Goal: Answer question/provide support: Share knowledge or assist other users

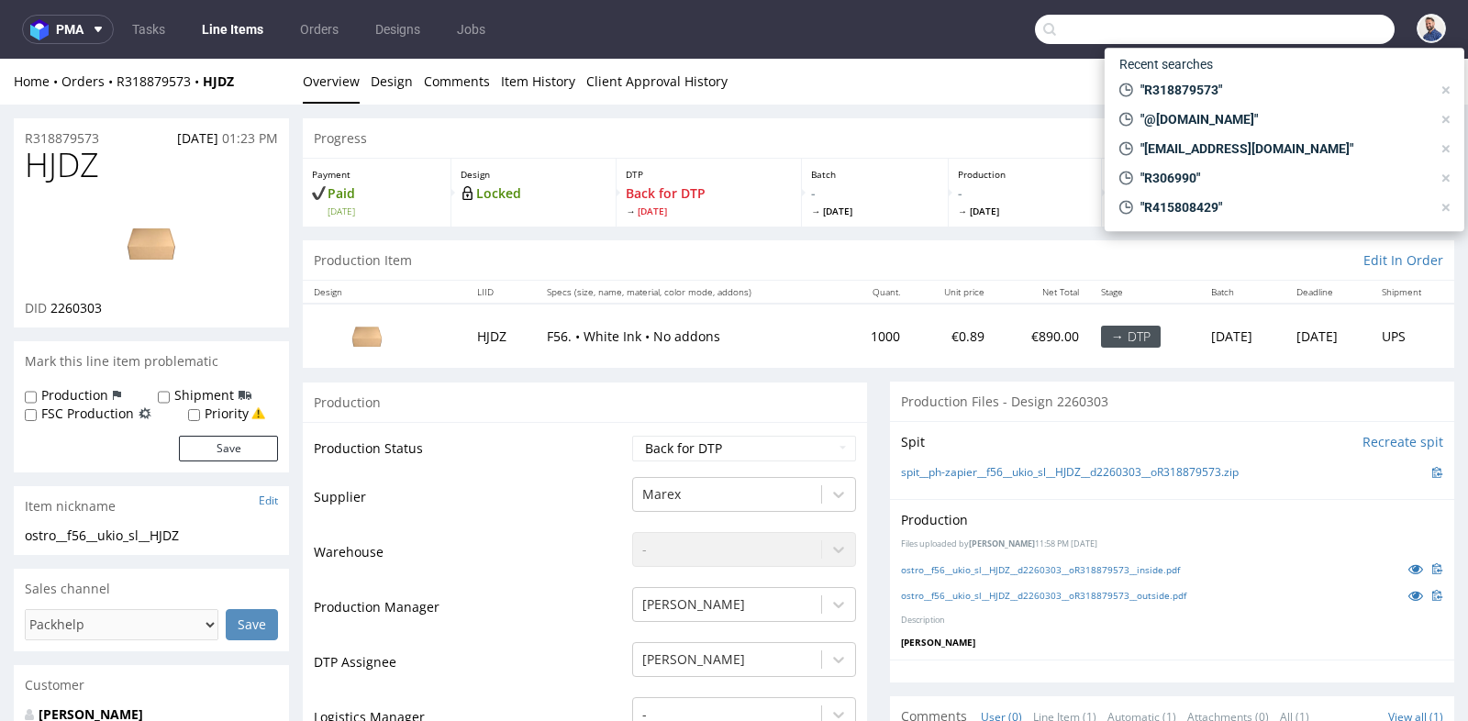
scroll to position [895, 0]
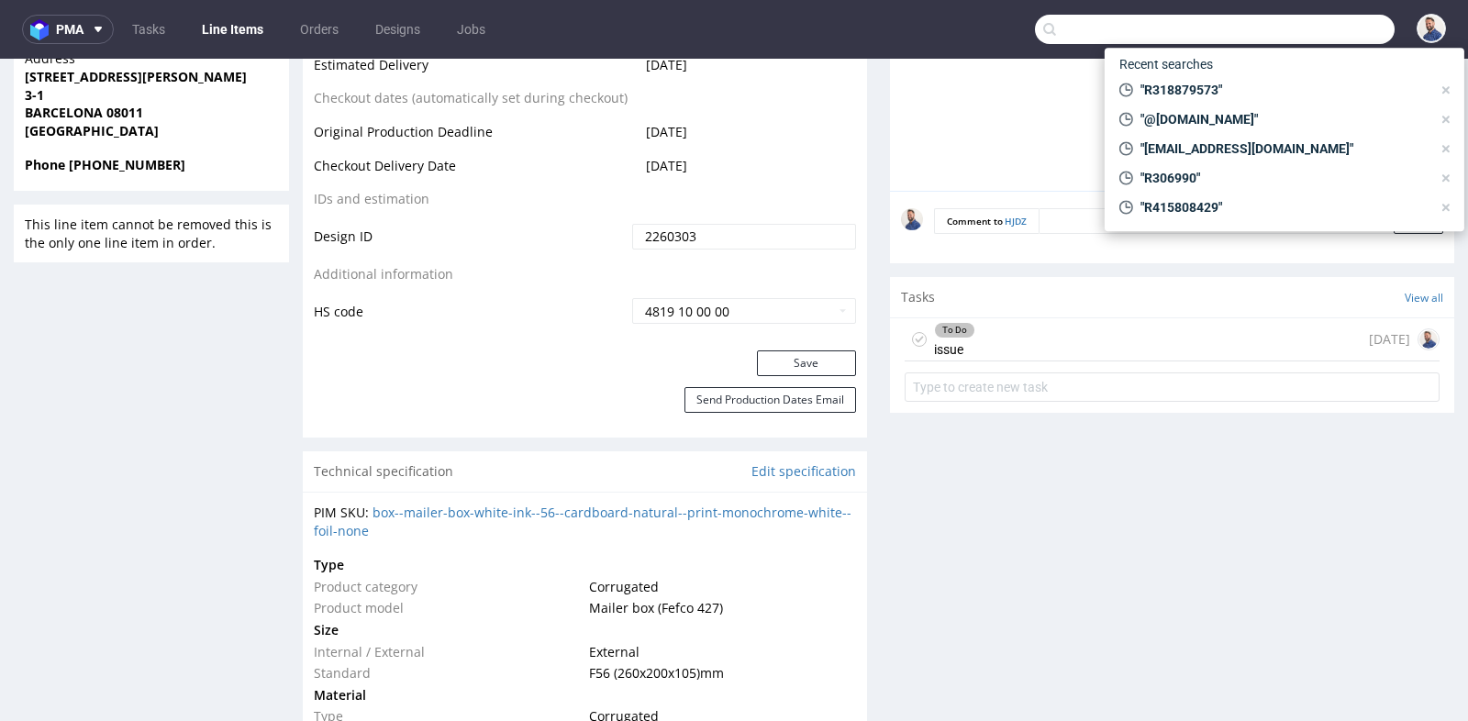
click at [1290, 30] on input "text" at bounding box center [1215, 29] width 360 height 29
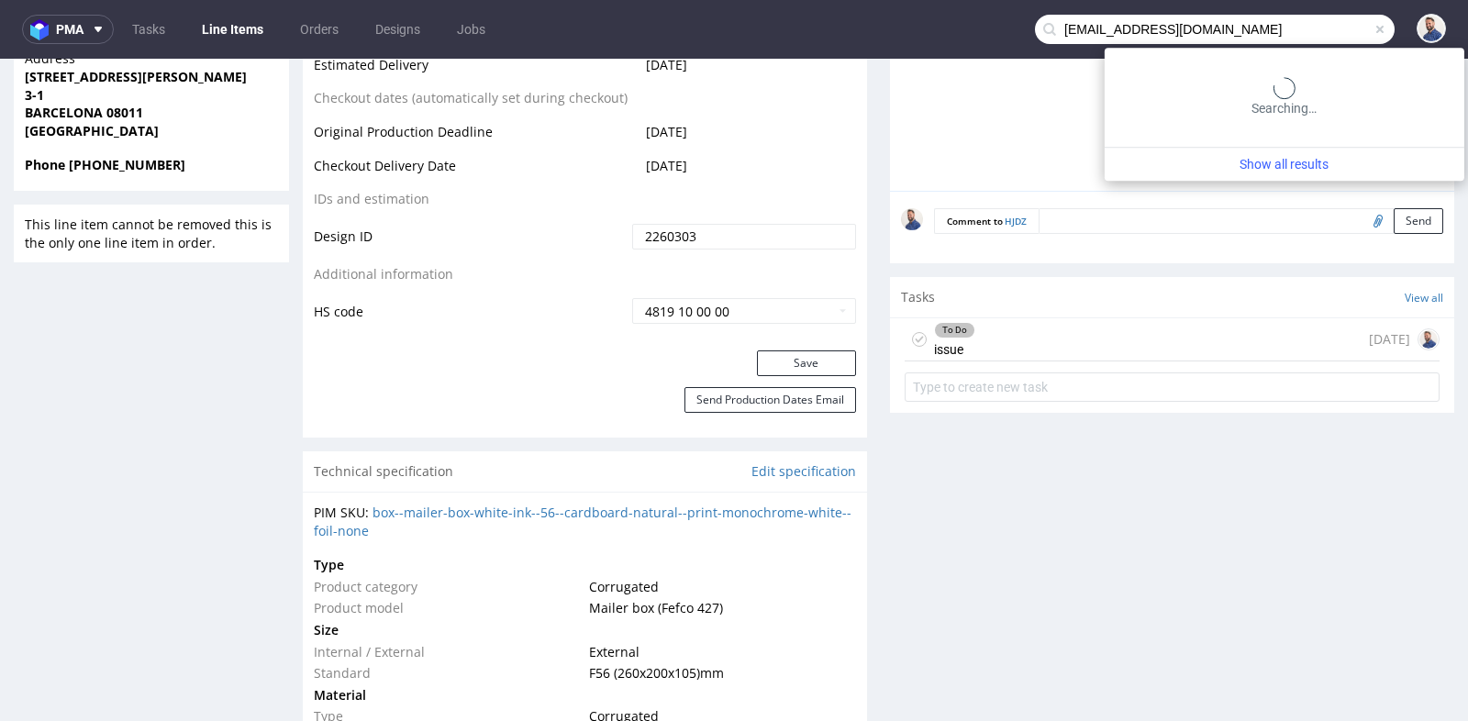
type input "boyantasevski.main@gmail.com"
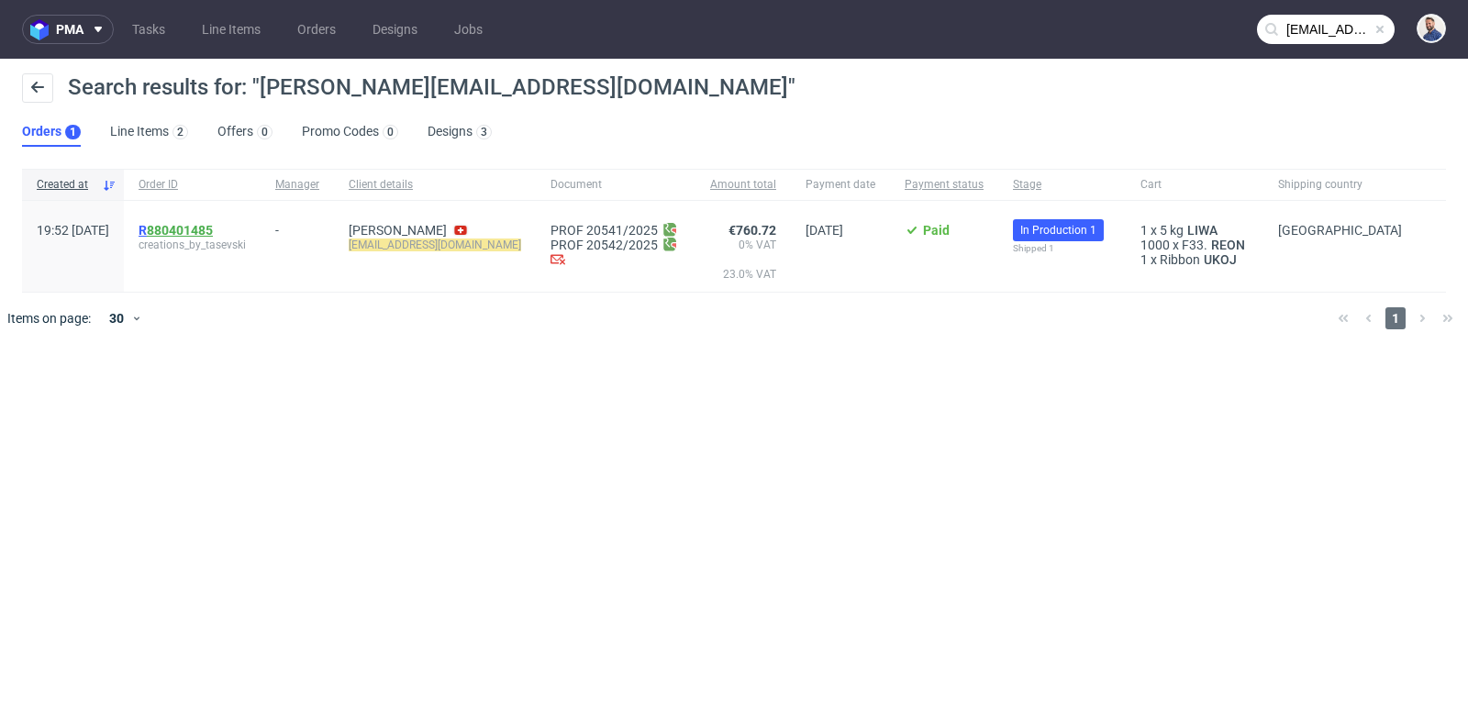
click at [213, 228] on link "880401485" at bounding box center [180, 230] width 66 height 15
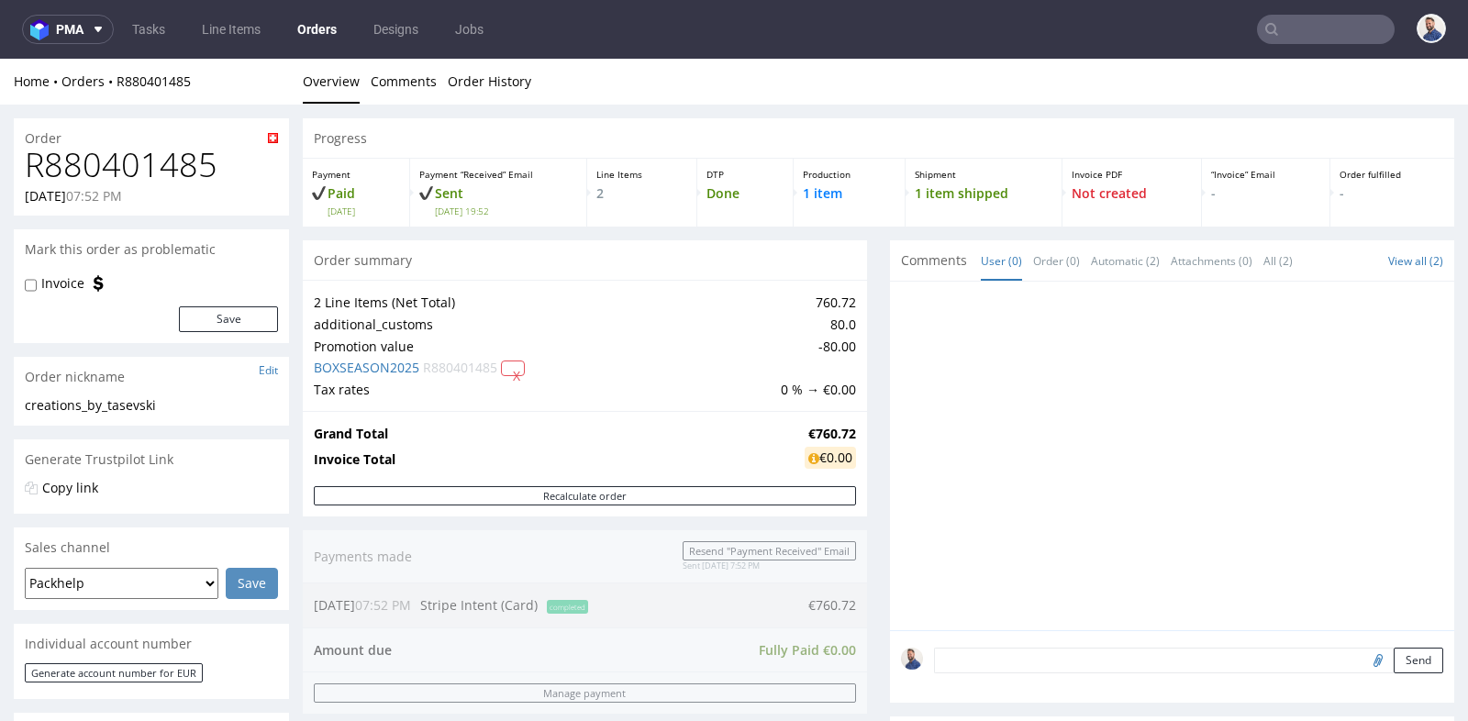
click at [860, 339] on div "Progress Payment Paid Wed 24 Sep Payment “Received” Email Sent Wed 24 Sep 19:52…" at bounding box center [878, 673] width 1151 height 1111
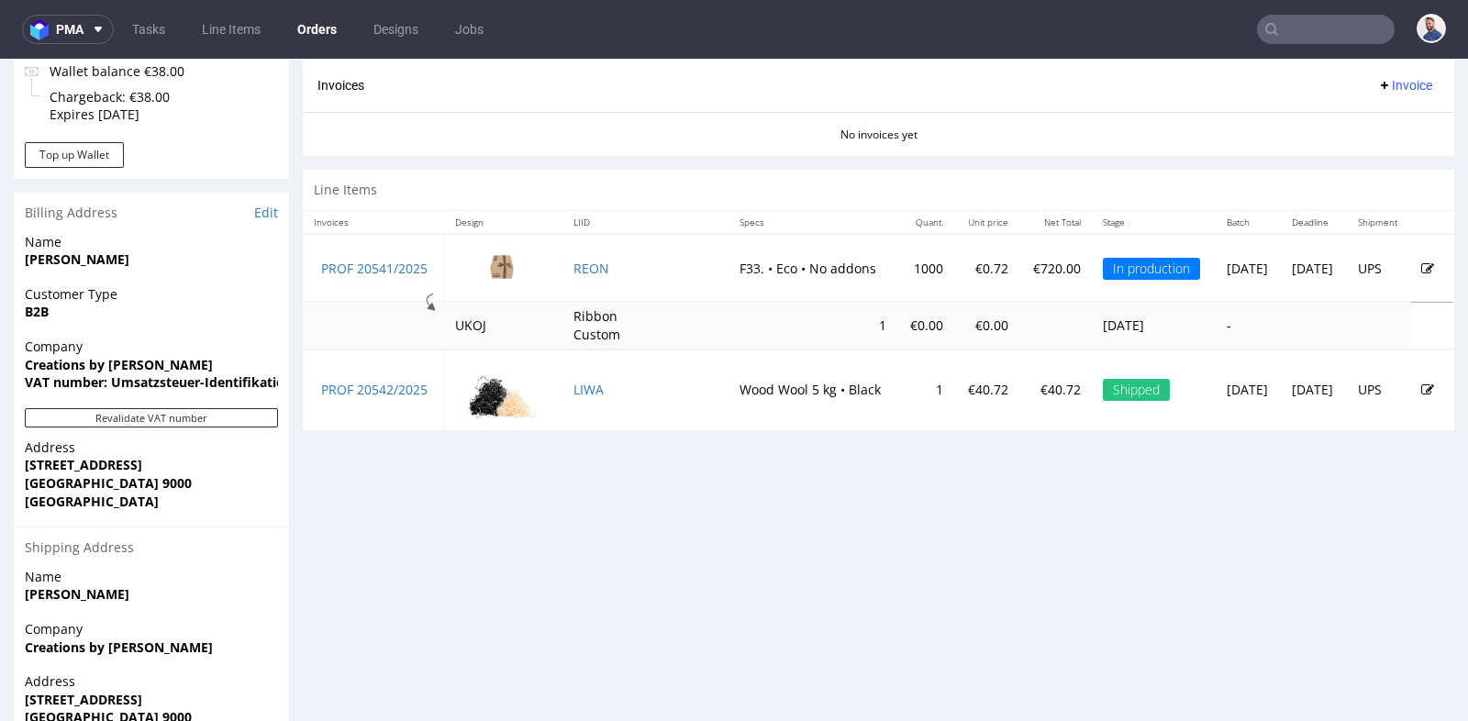
scroll to position [815, 0]
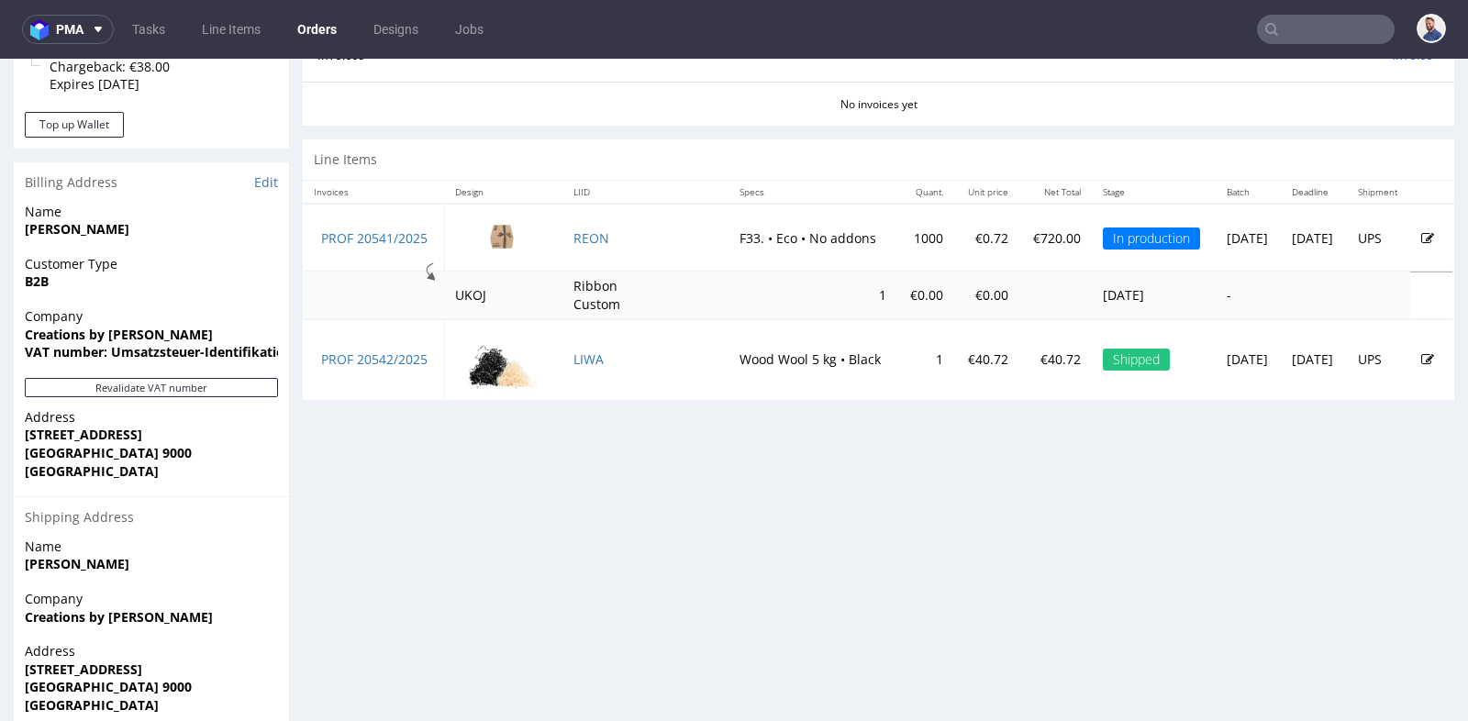
click at [1238, 94] on div "No invoices yet" at bounding box center [878, 97] width 1151 height 31
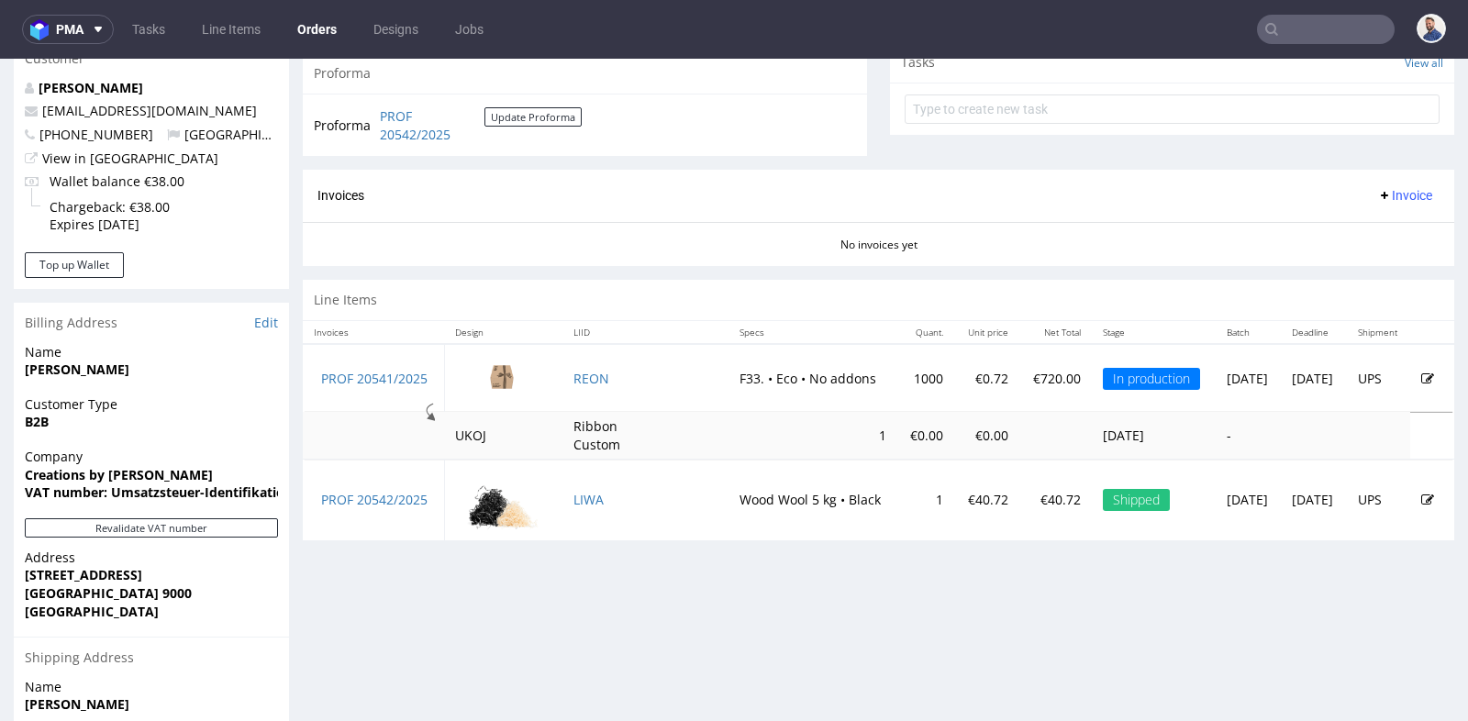
scroll to position [652, 0]
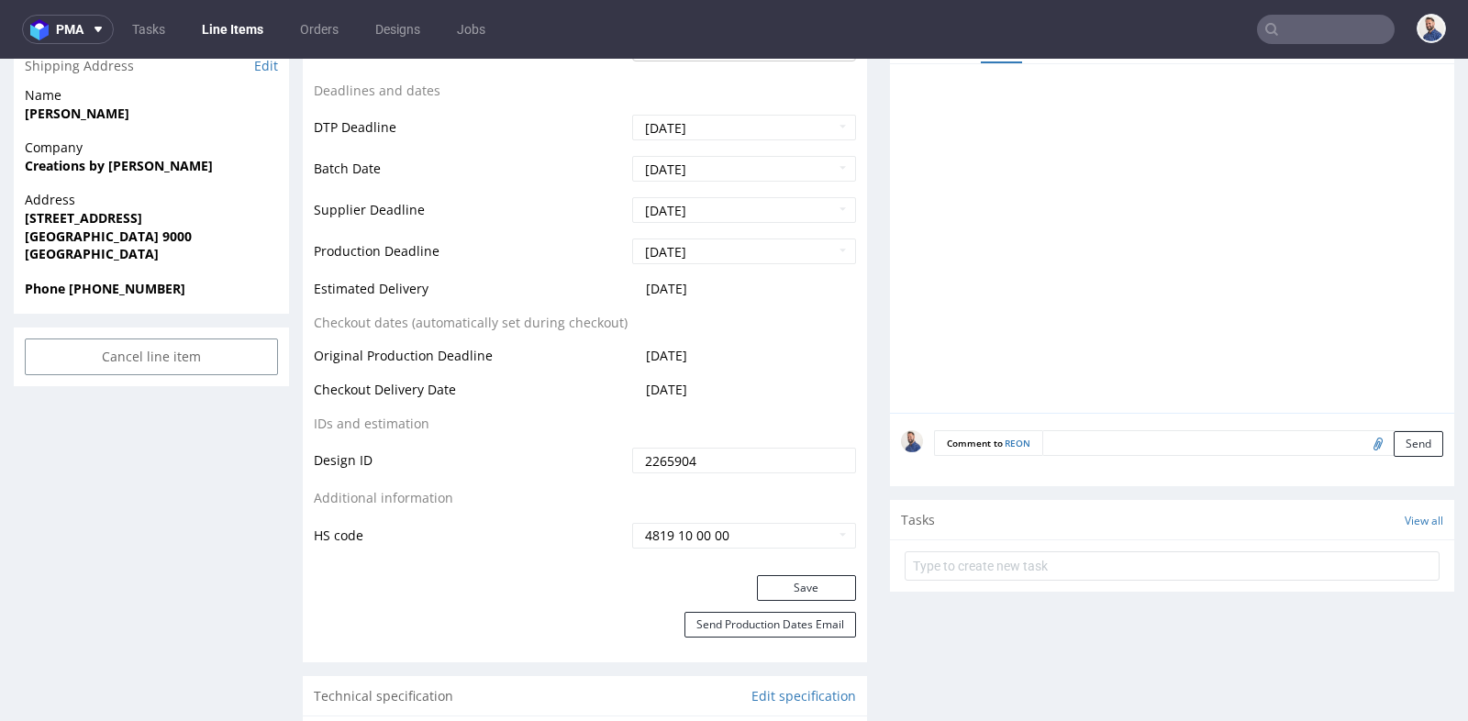
scroll to position [774, 0]
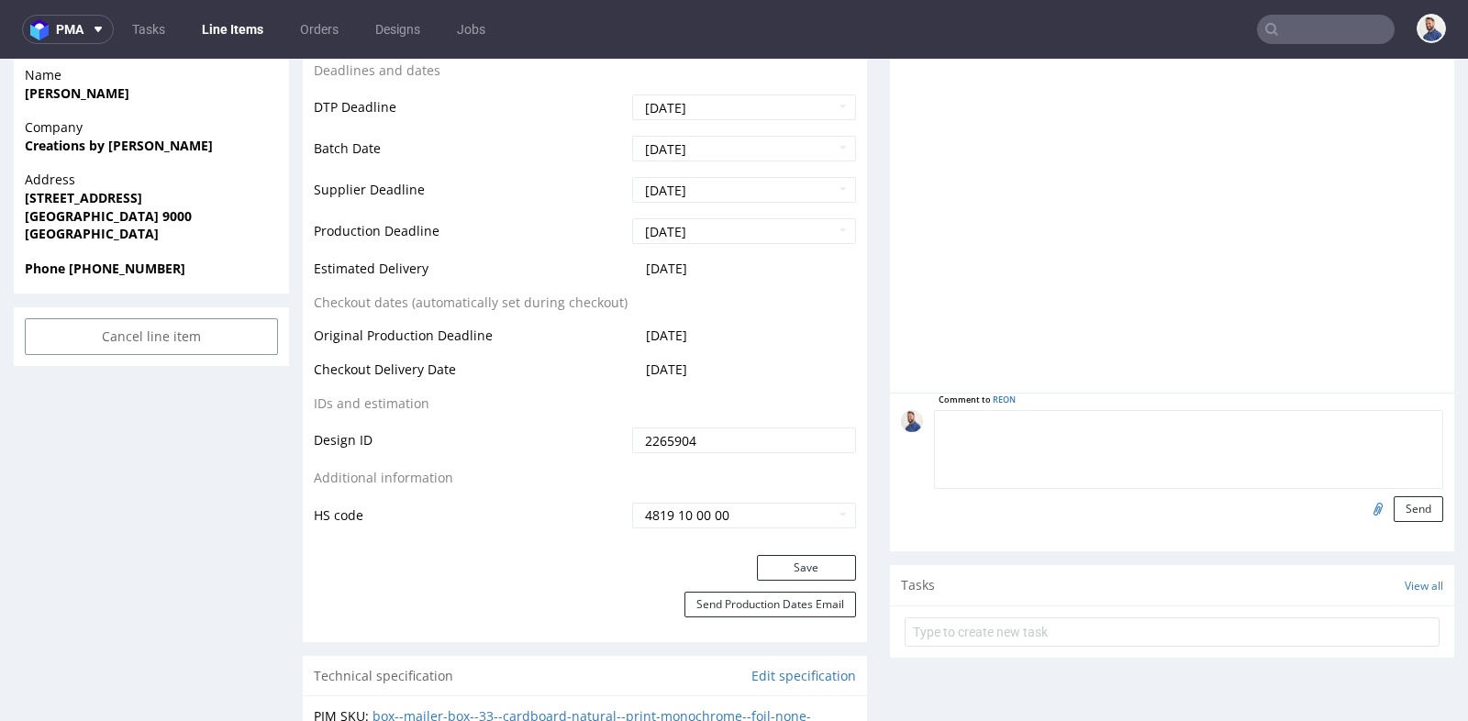
click at [1115, 425] on textarea at bounding box center [1188, 449] width 509 height 79
type textarea "Klient wysłał poprawki do pliku"
click at [1363, 503] on input "file" at bounding box center [1375, 508] width 26 height 24
type input "C:\fakepath\Zrzut ekranu 2025-10-2 o 08.33.06.png"
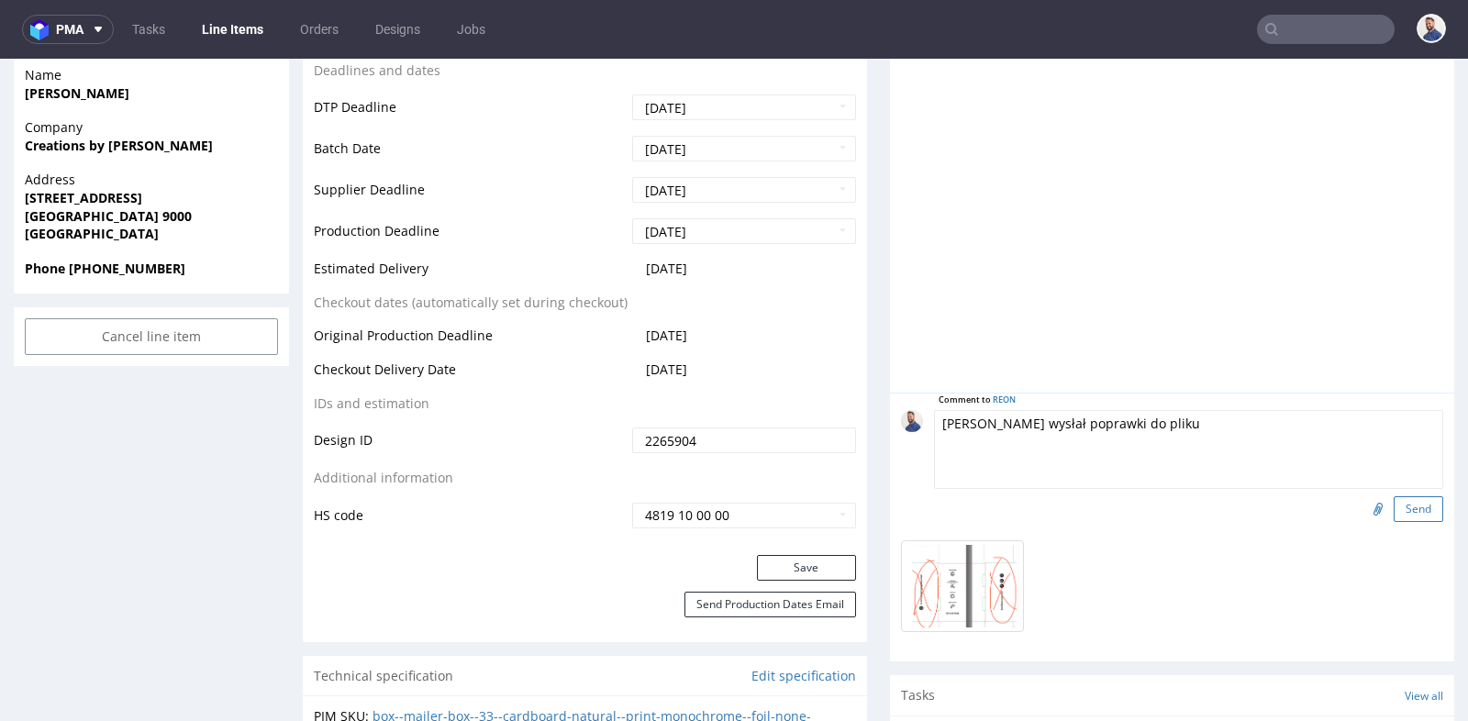
click at [1410, 508] on button "Send" at bounding box center [1418, 509] width 50 height 26
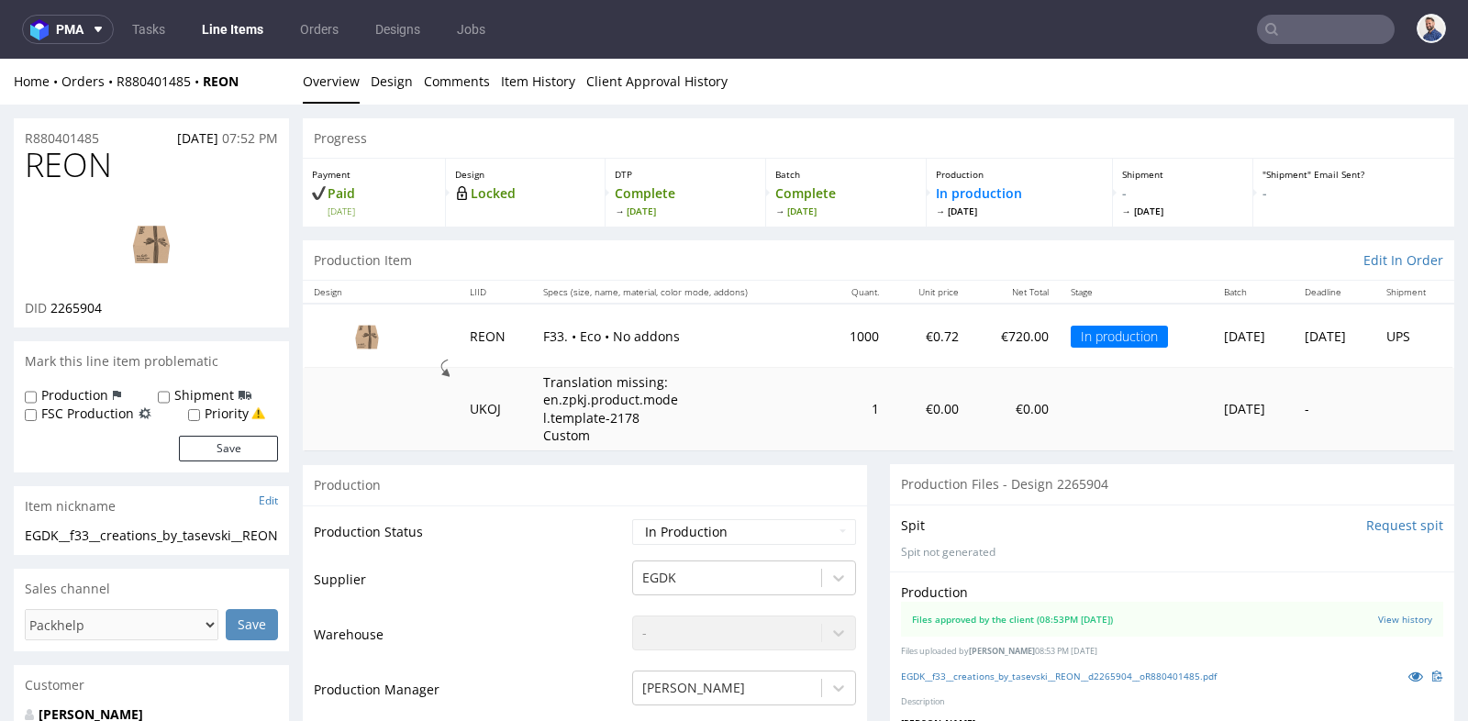
scroll to position [0, 0]
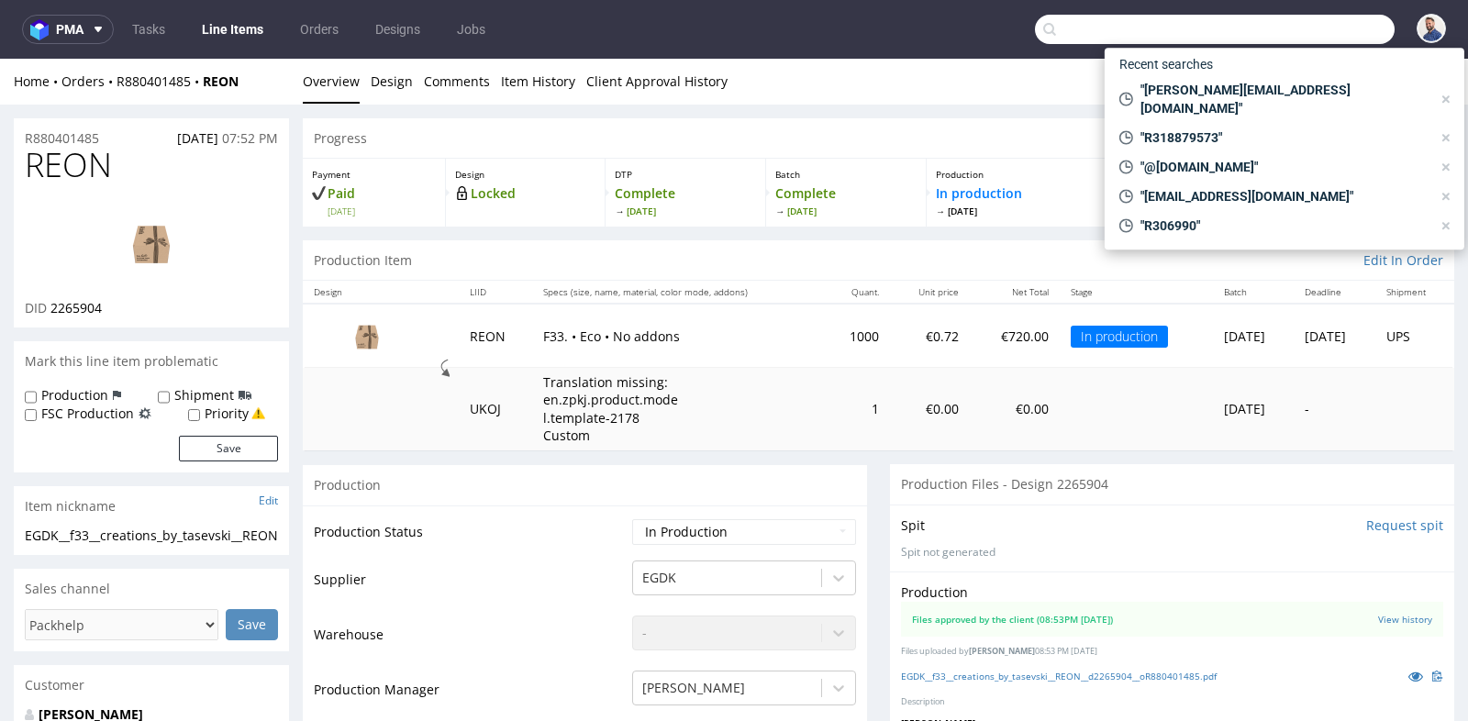
click at [1293, 25] on input "text" at bounding box center [1215, 29] width 360 height 29
paste input "R489291632"
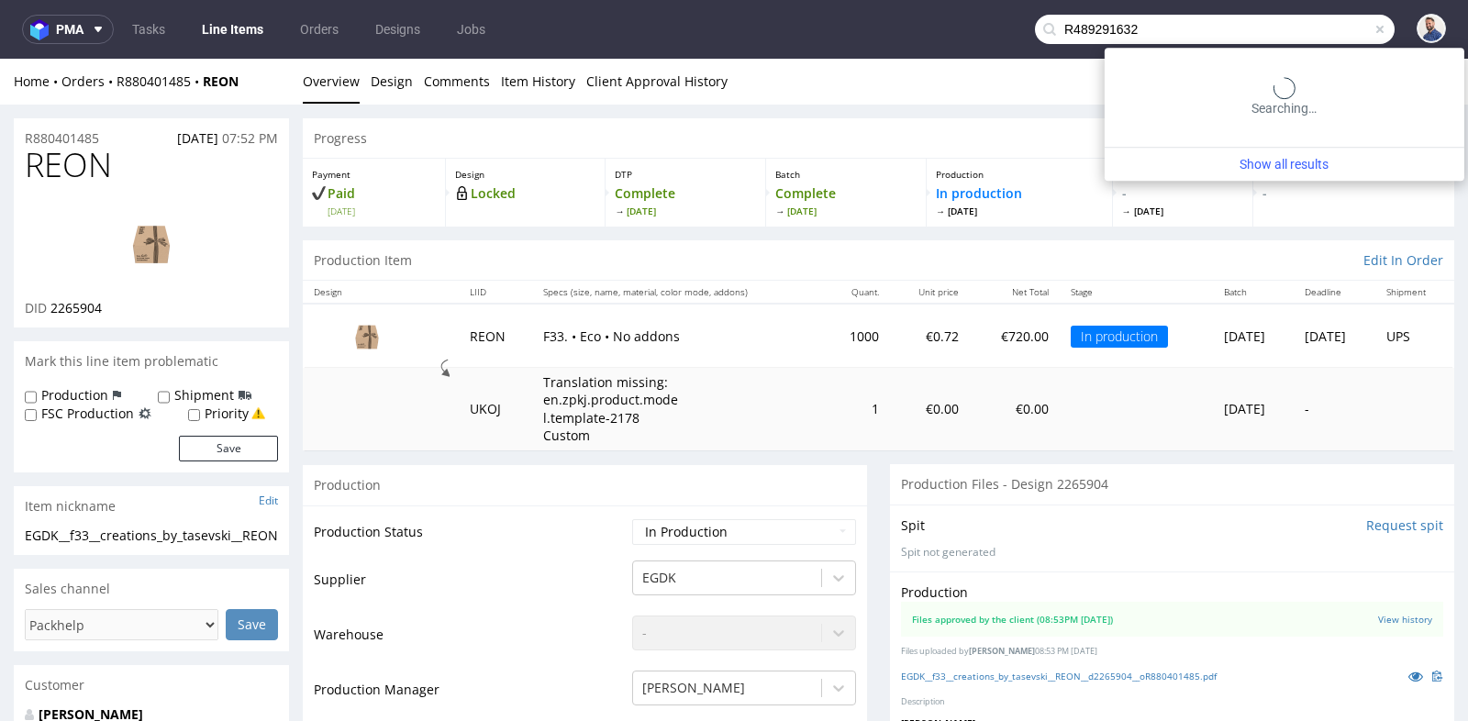
type input "R489291632"
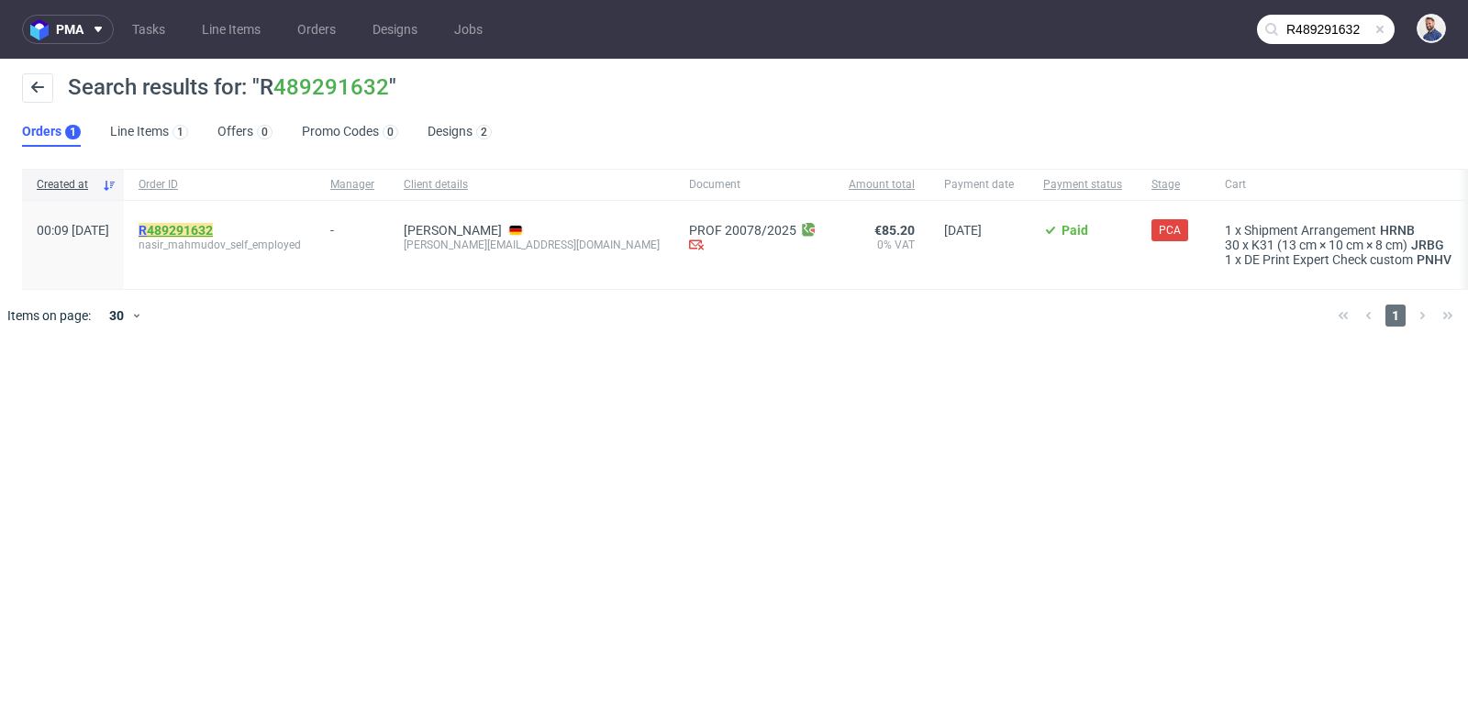
click at [213, 223] on link "489291632" at bounding box center [180, 230] width 66 height 15
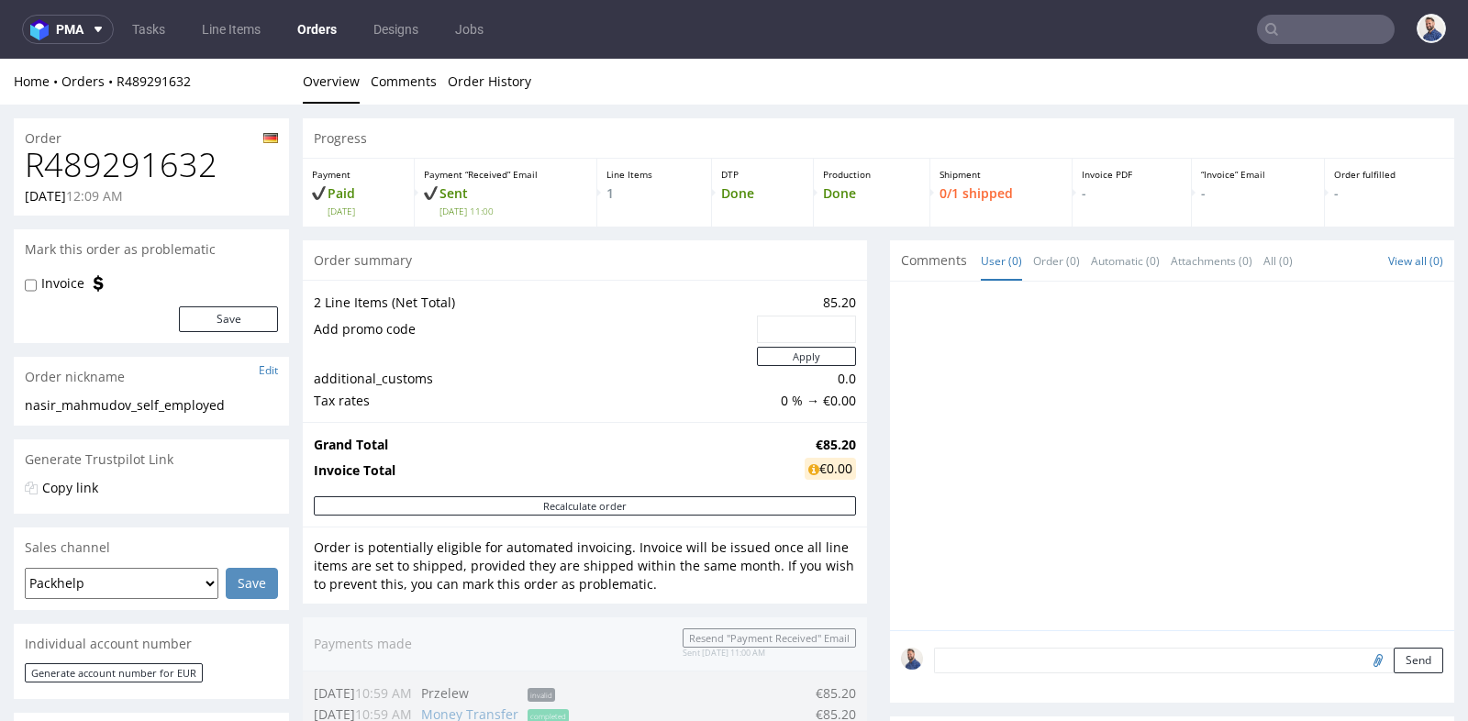
click at [875, 394] on div "Progress Payment Paid Fri 19 Sep Payment “Received” Email Sent Fri 19 Sep 11:00…" at bounding box center [878, 711] width 1151 height 1186
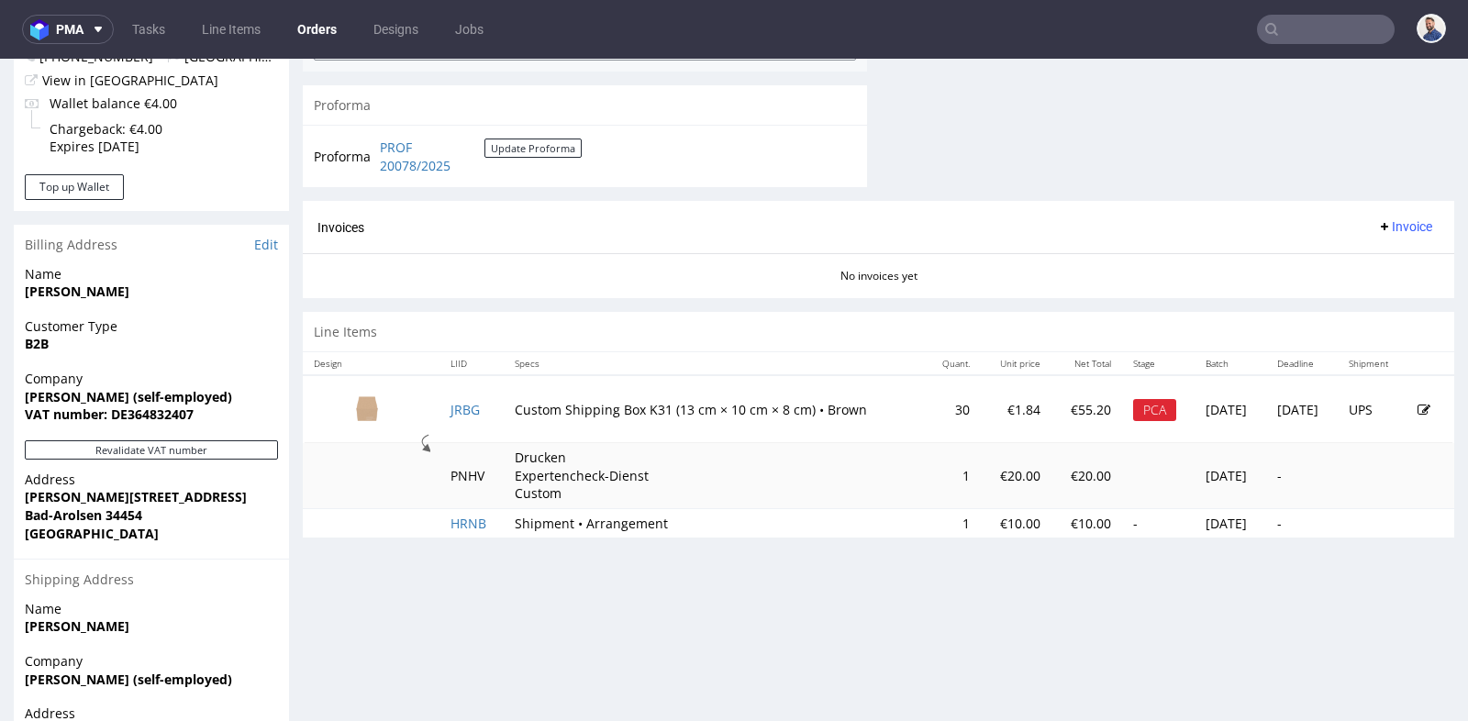
scroll to position [774, 0]
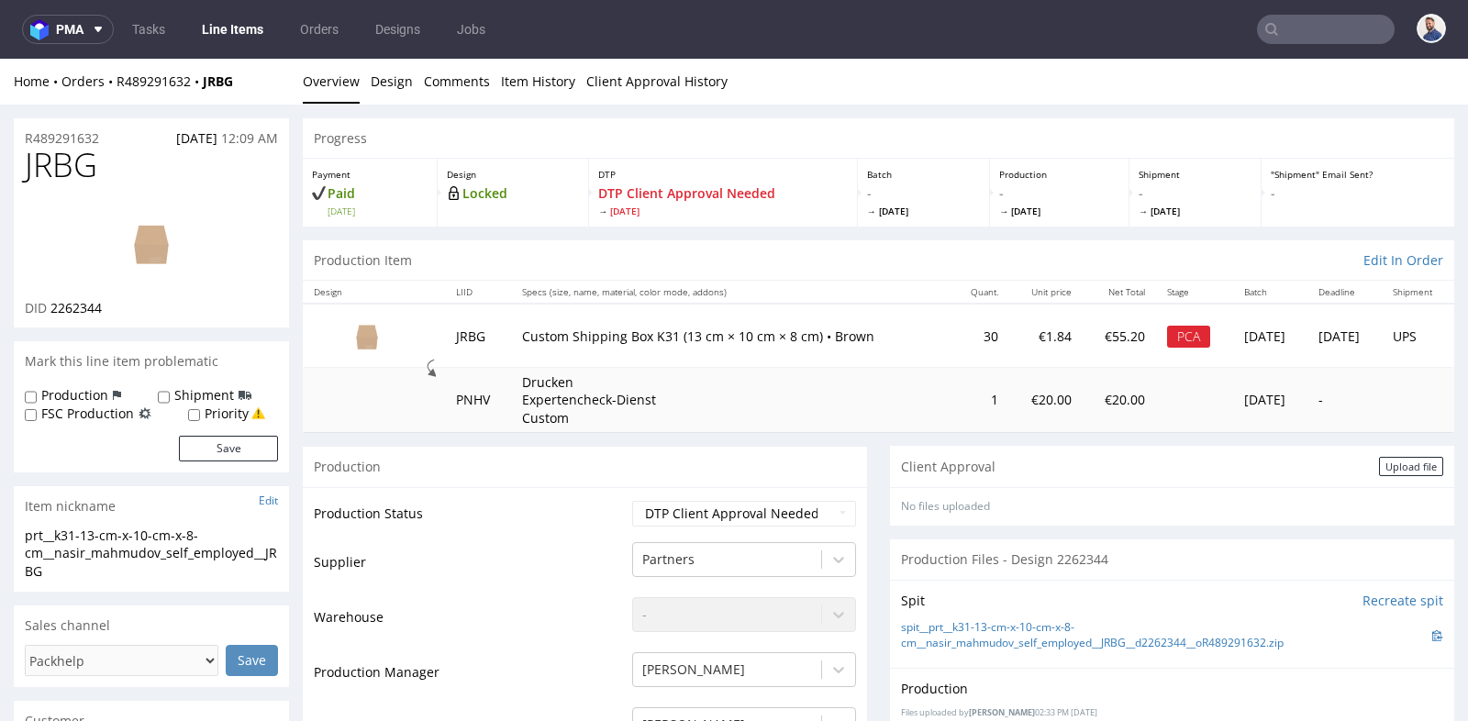
click at [901, 502] on div "No files uploaded" at bounding box center [1172, 507] width 542 height 16
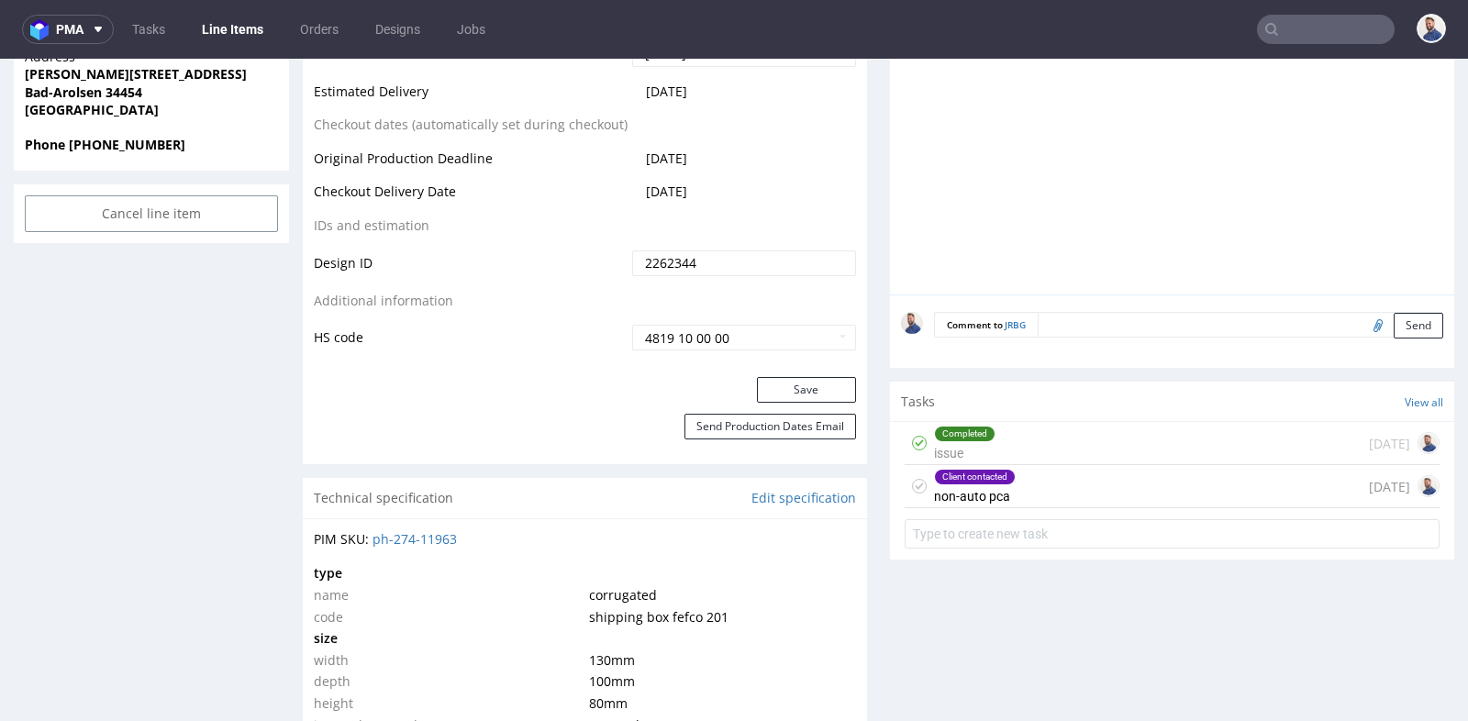
scroll to position [938, 0]
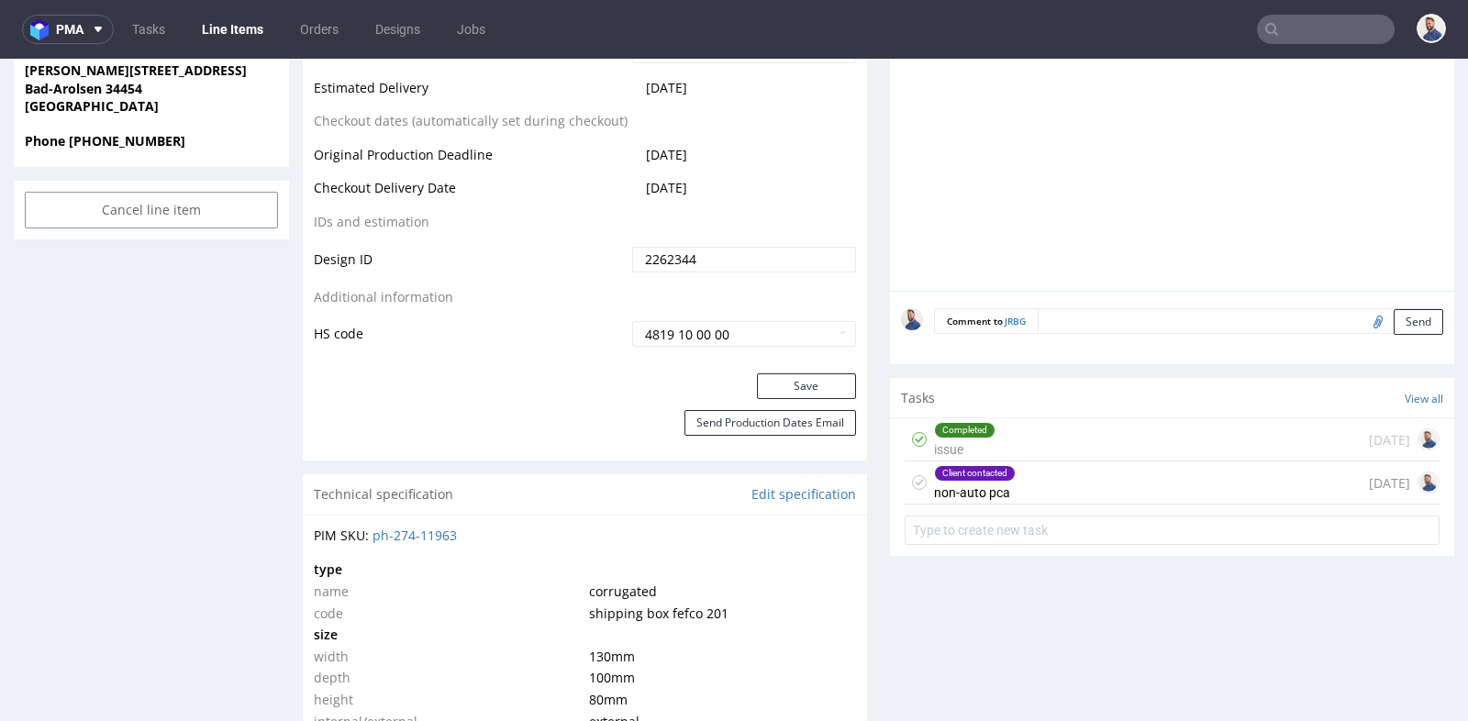
click at [1074, 485] on div "Client contacted non-auto pca 3 days ago" at bounding box center [1172, 482] width 535 height 43
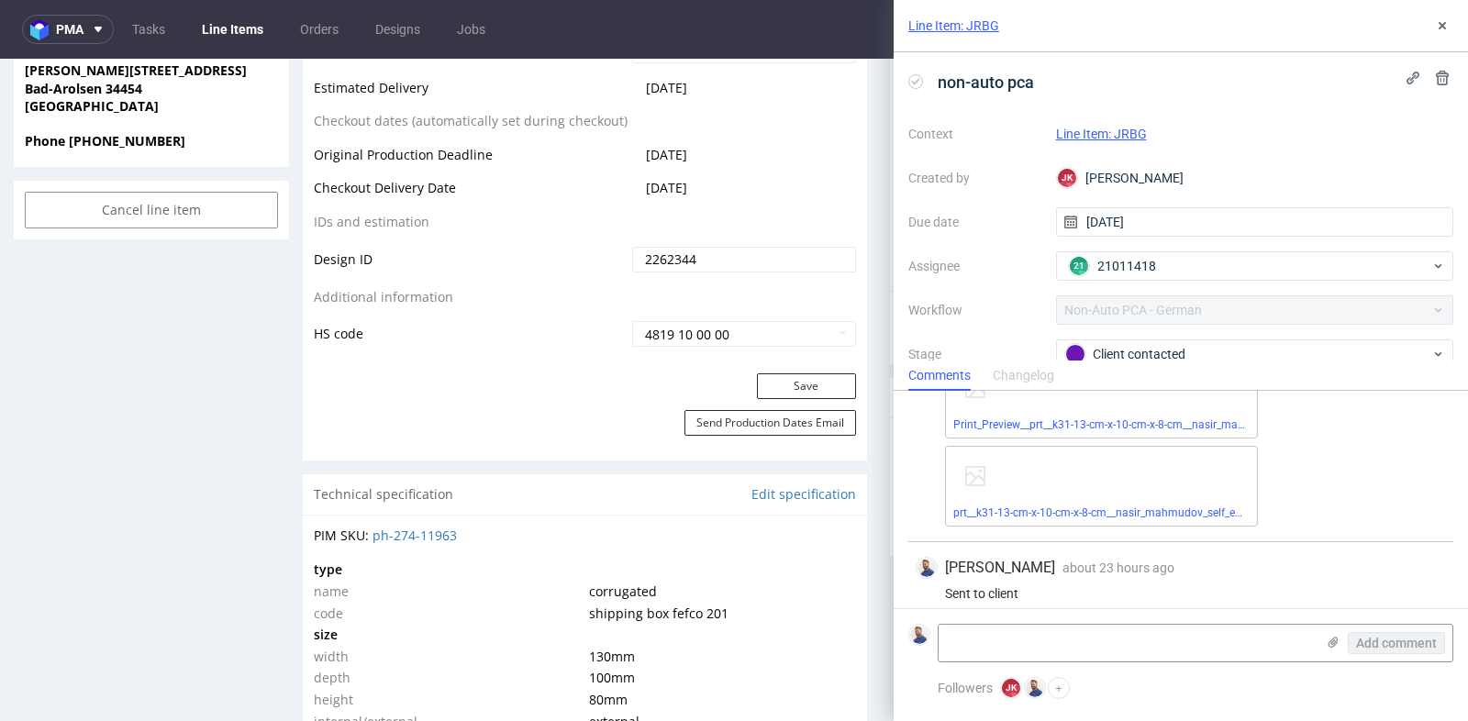
scroll to position [155, 0]
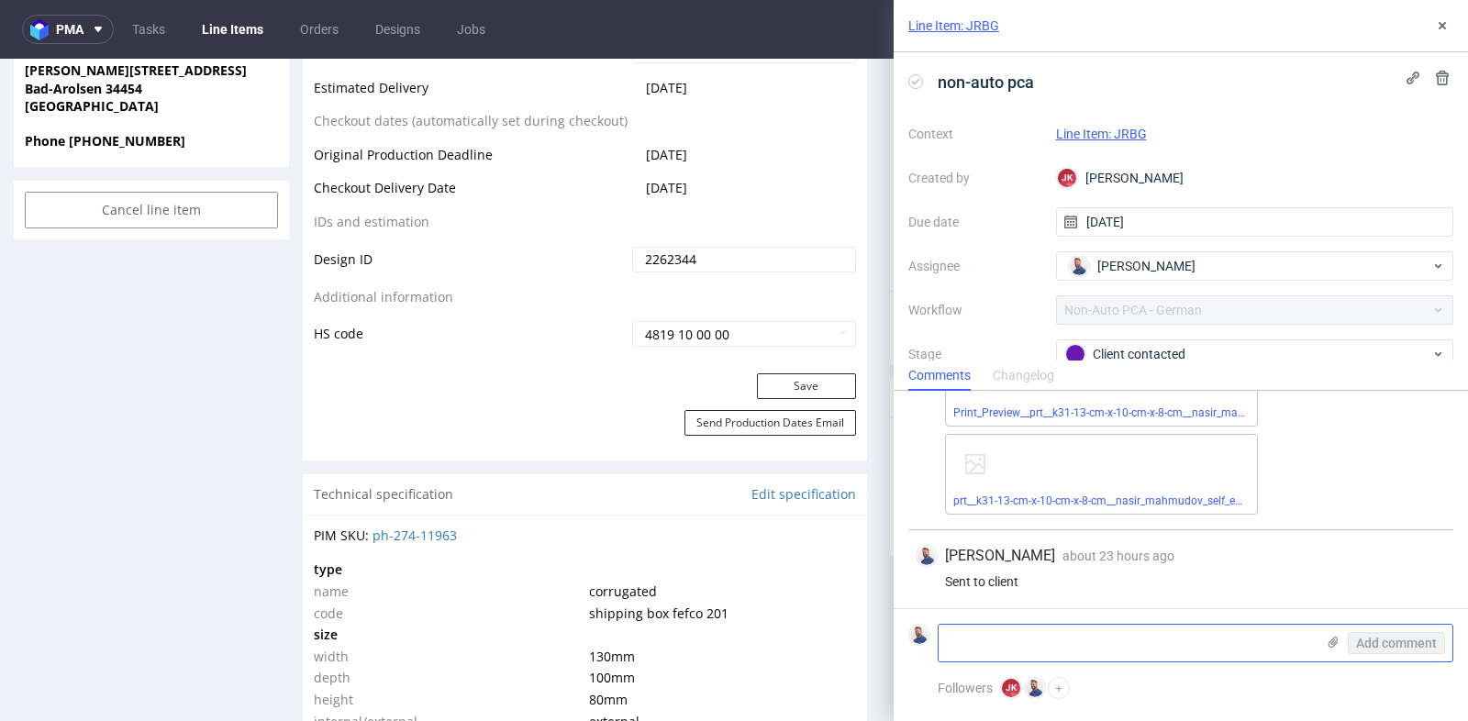
click at [1070, 642] on textarea at bounding box center [1126, 643] width 376 height 37
type textarea "Klient potwierdza design"
click at [1393, 649] on span "Add comment" at bounding box center [1396, 643] width 81 height 13
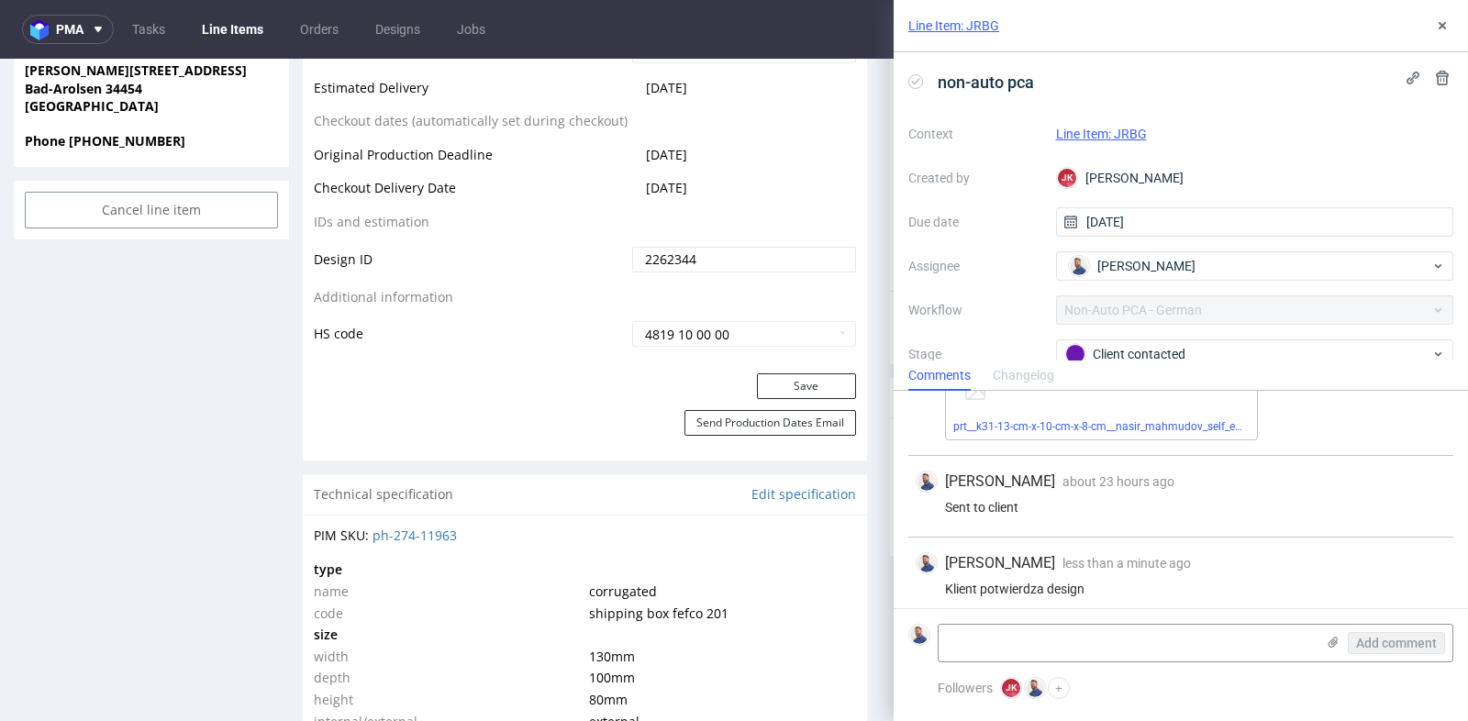
scroll to position [236, 0]
drag, startPoint x: 854, startPoint y: 308, endPoint x: 1360, endPoint y: 195, distance: 518.8
click at [1436, 33] on button at bounding box center [1442, 26] width 22 height 22
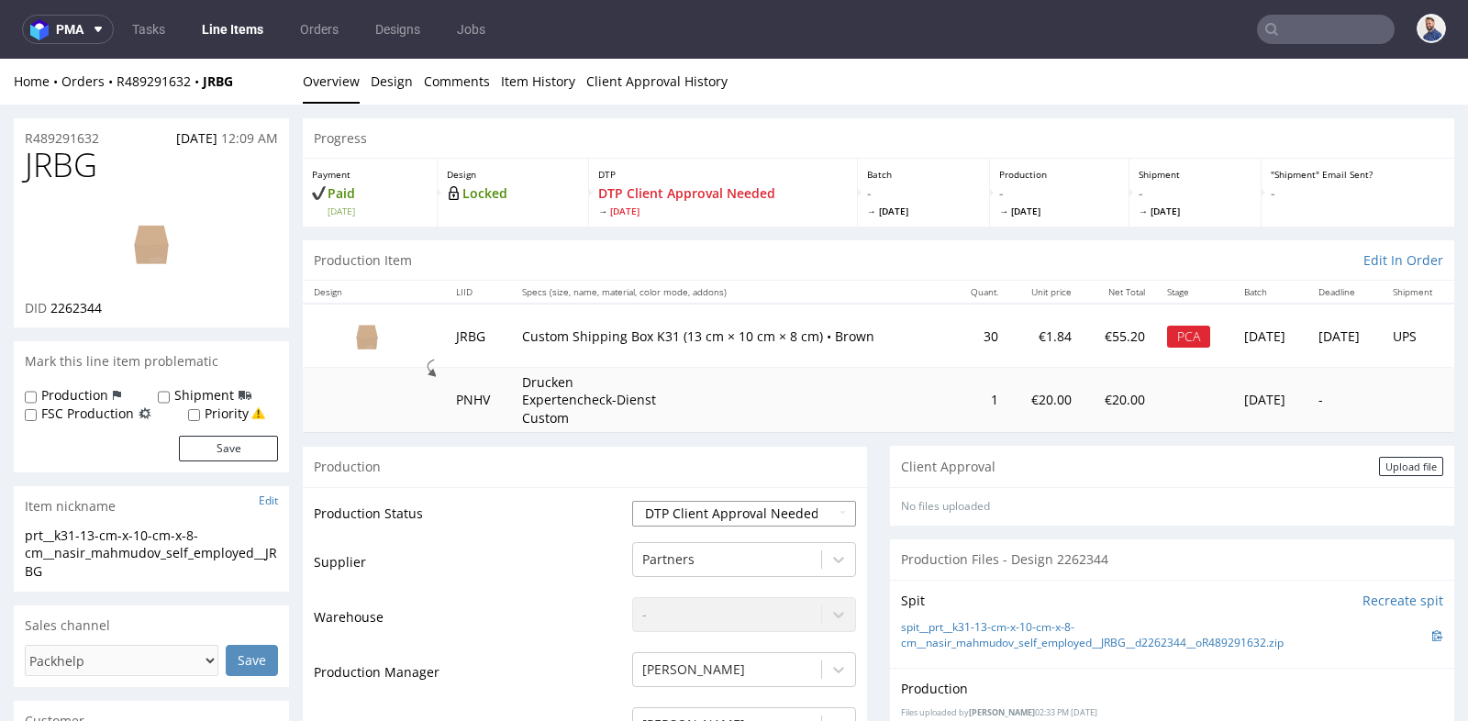
click at [830, 506] on select "Waiting for Artwork Waiting for Diecut Waiting for Mockup Waiting for DTP Waiti…" at bounding box center [744, 514] width 224 height 26
select select "back_for_dtp"
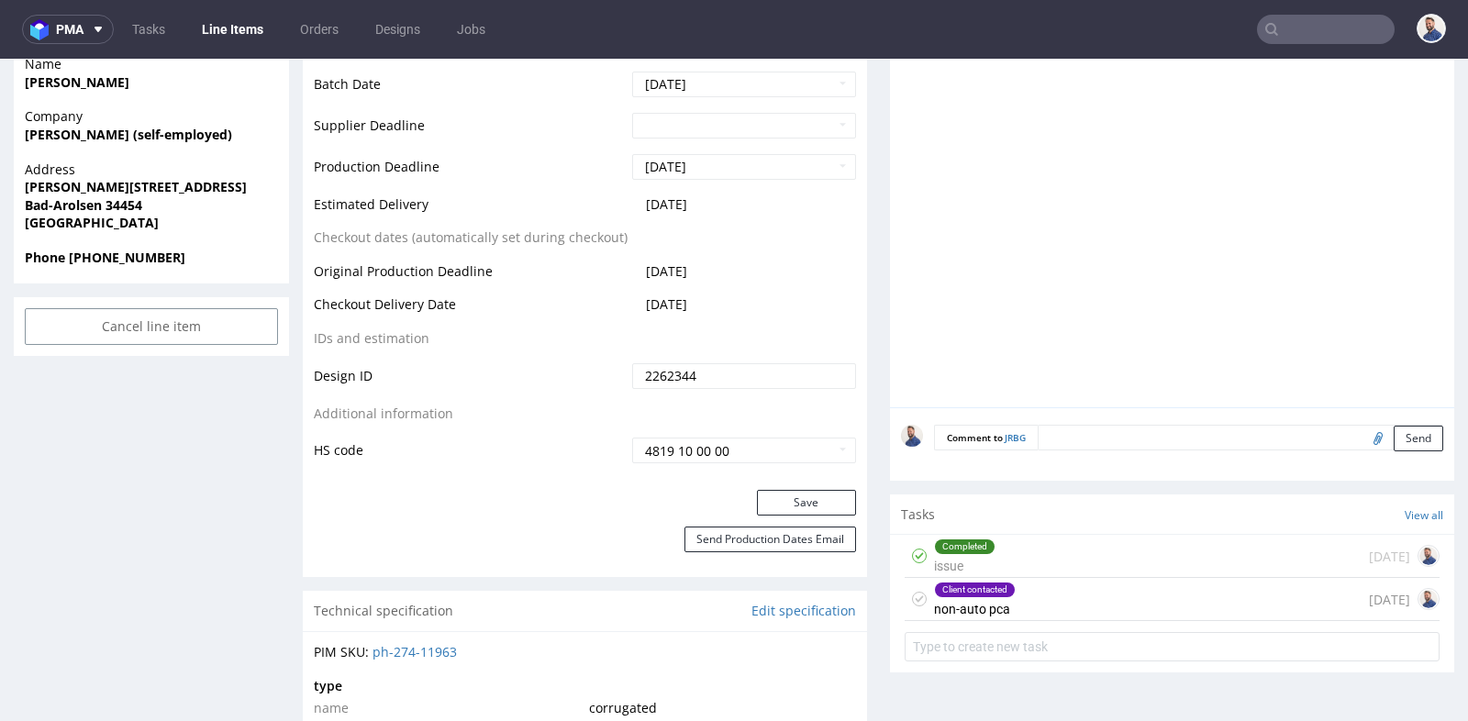
scroll to position [856, 0]
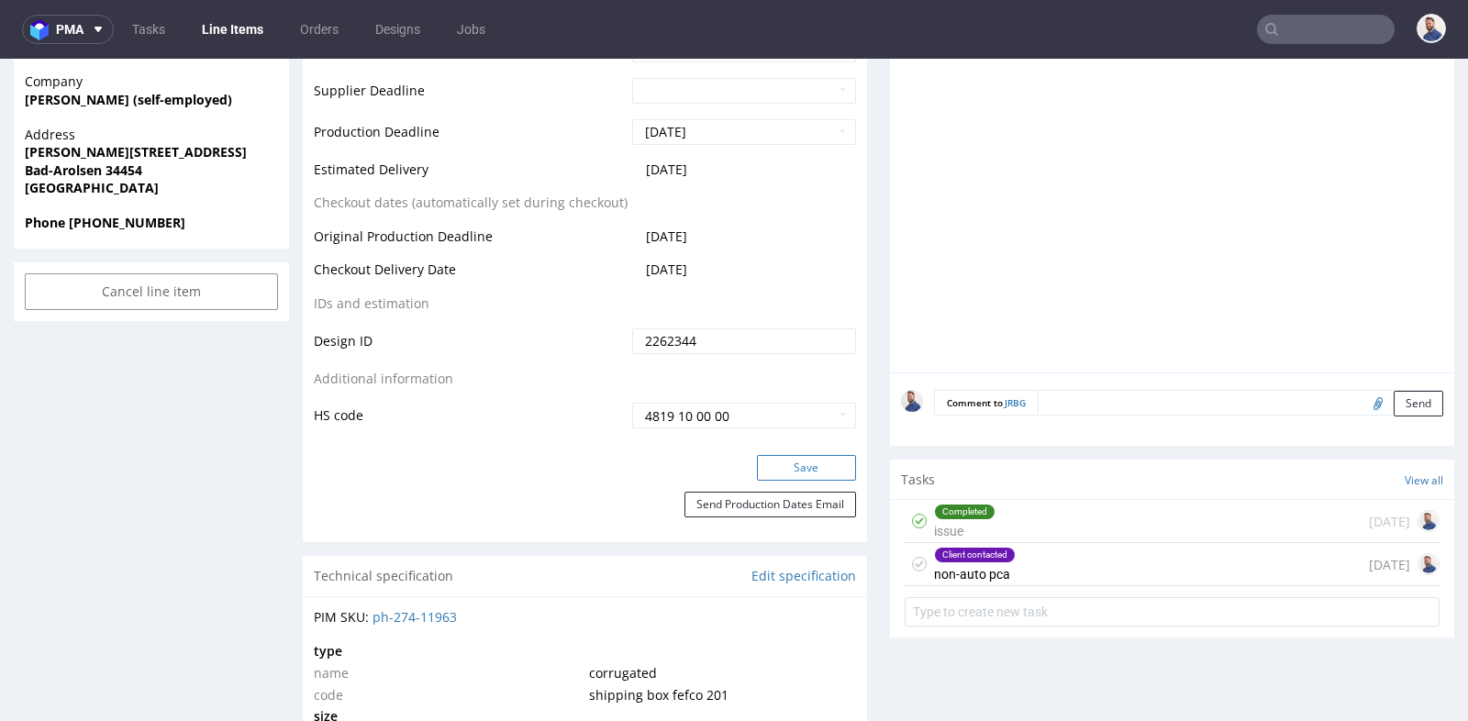
click at [808, 463] on button "Save" at bounding box center [806, 468] width 99 height 26
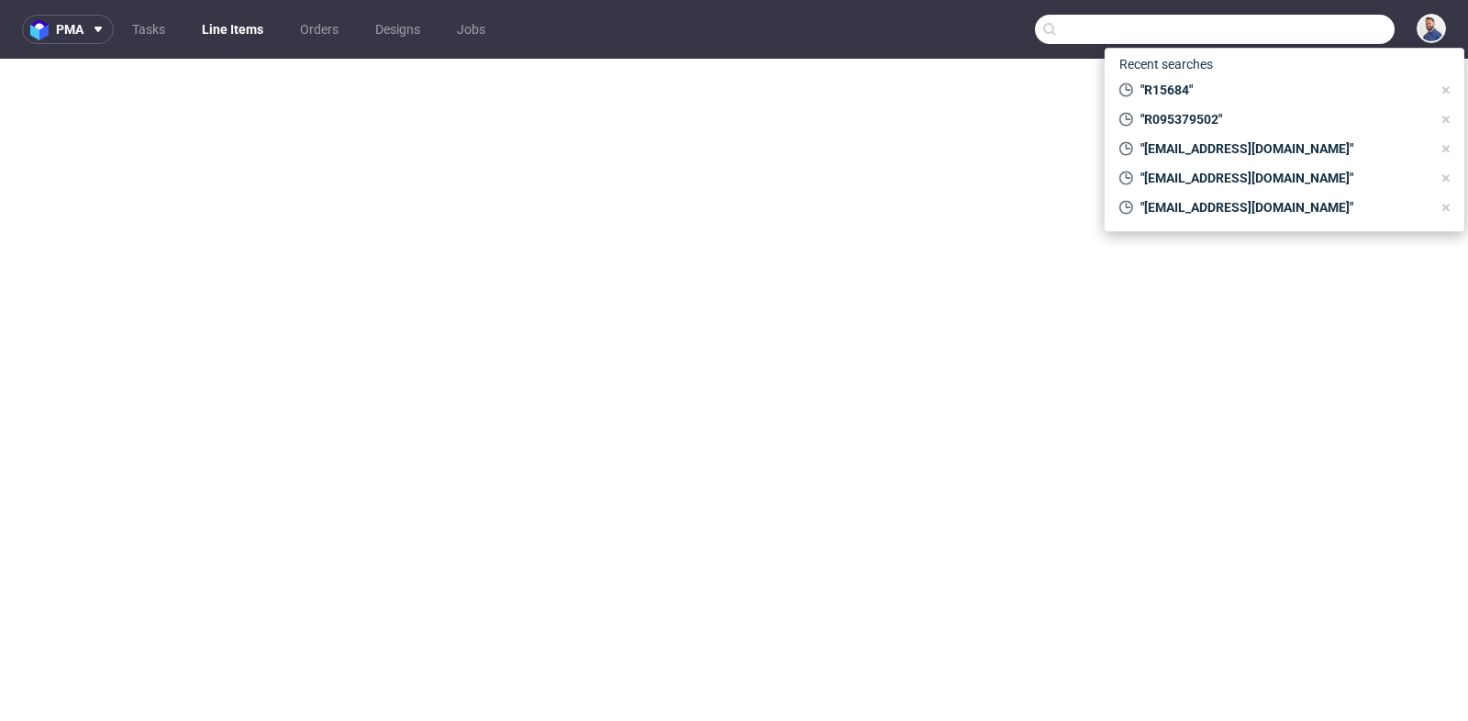
click at [1326, 22] on input "text" at bounding box center [1215, 29] width 360 height 29
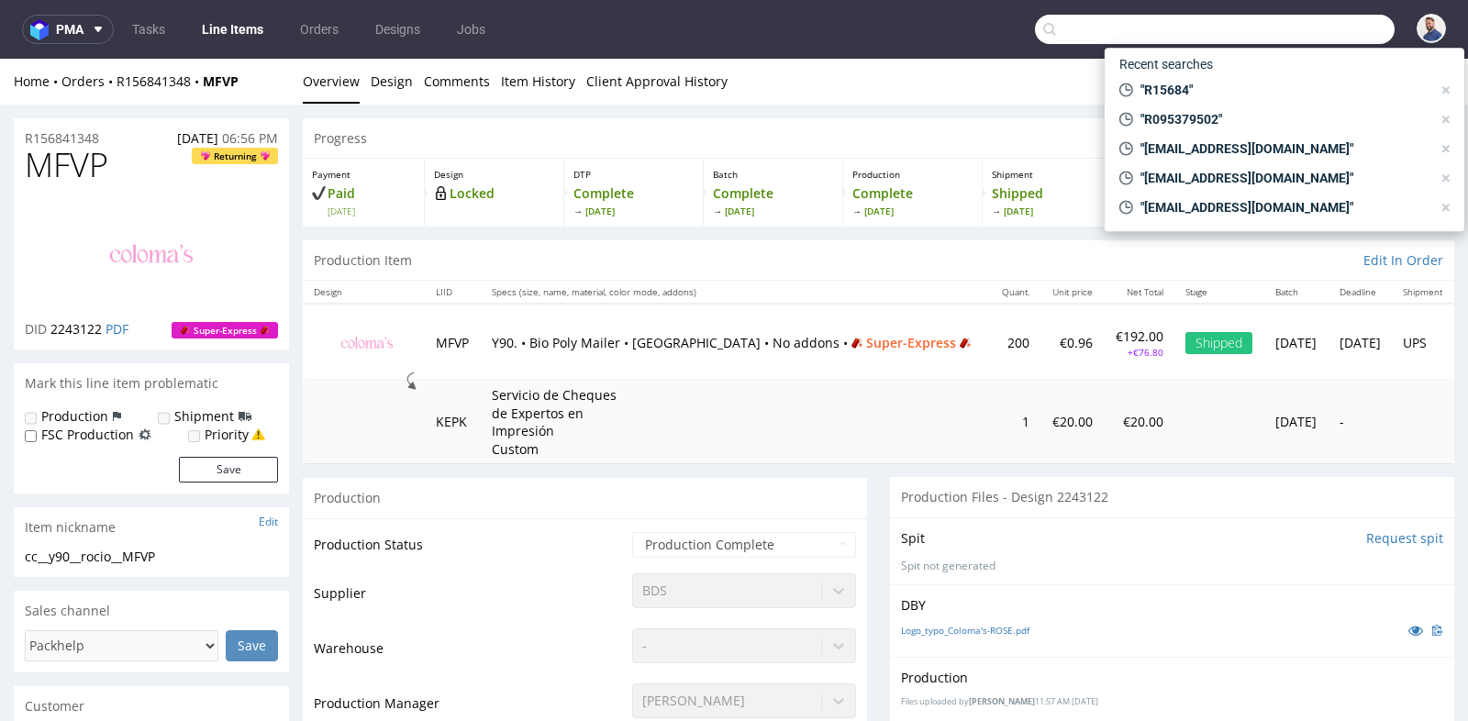
scroll to position [489, 0]
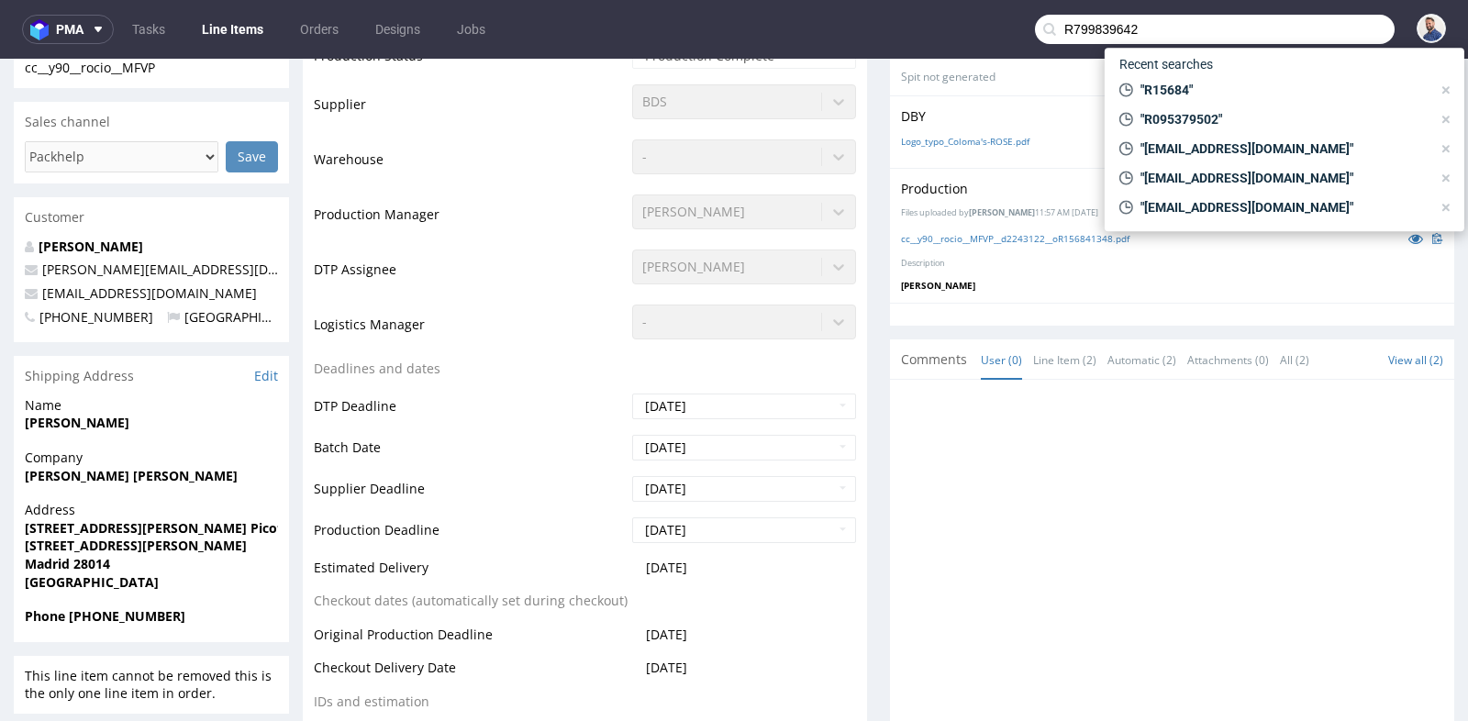
type input "R799839642"
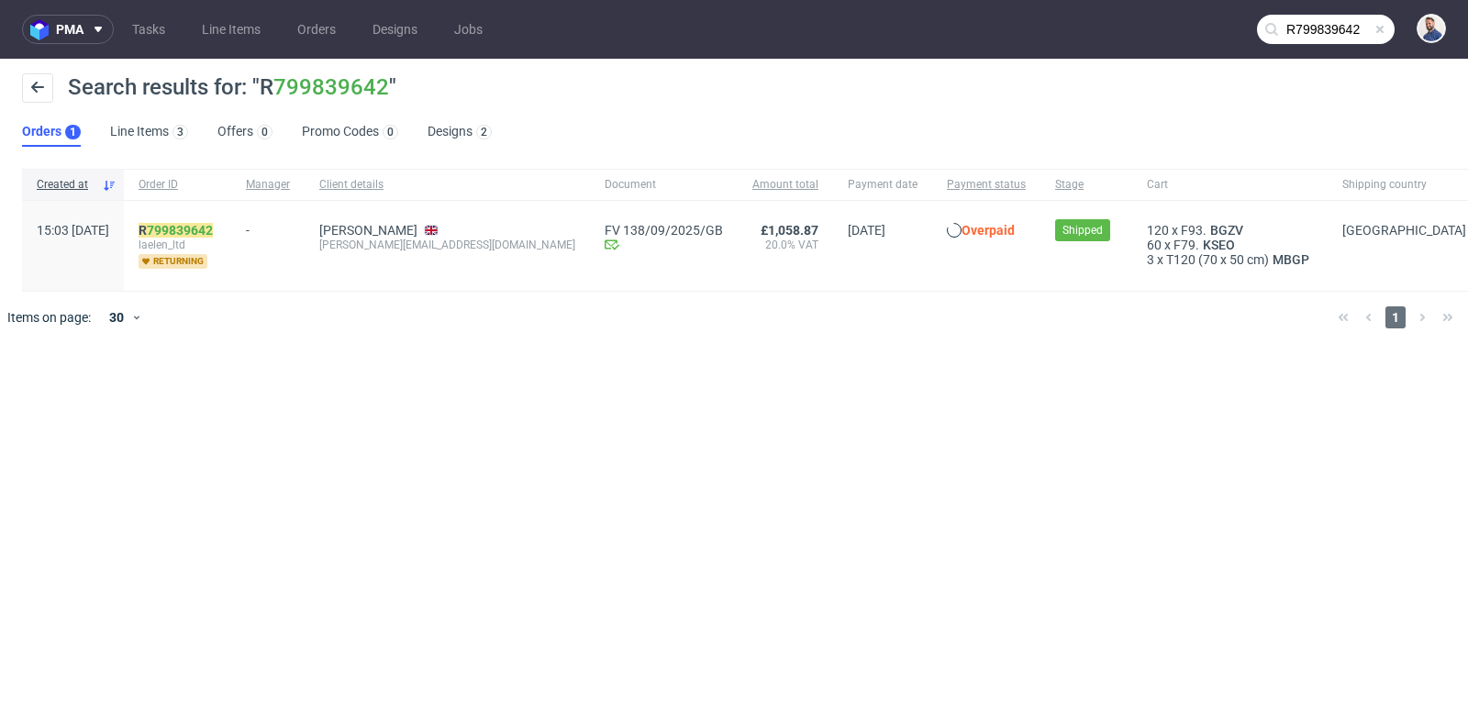
click at [222, 221] on div "R 799839642 laelen_ltd returning" at bounding box center [177, 246] width 107 height 90
click at [213, 224] on link "799839642" at bounding box center [180, 230] width 66 height 15
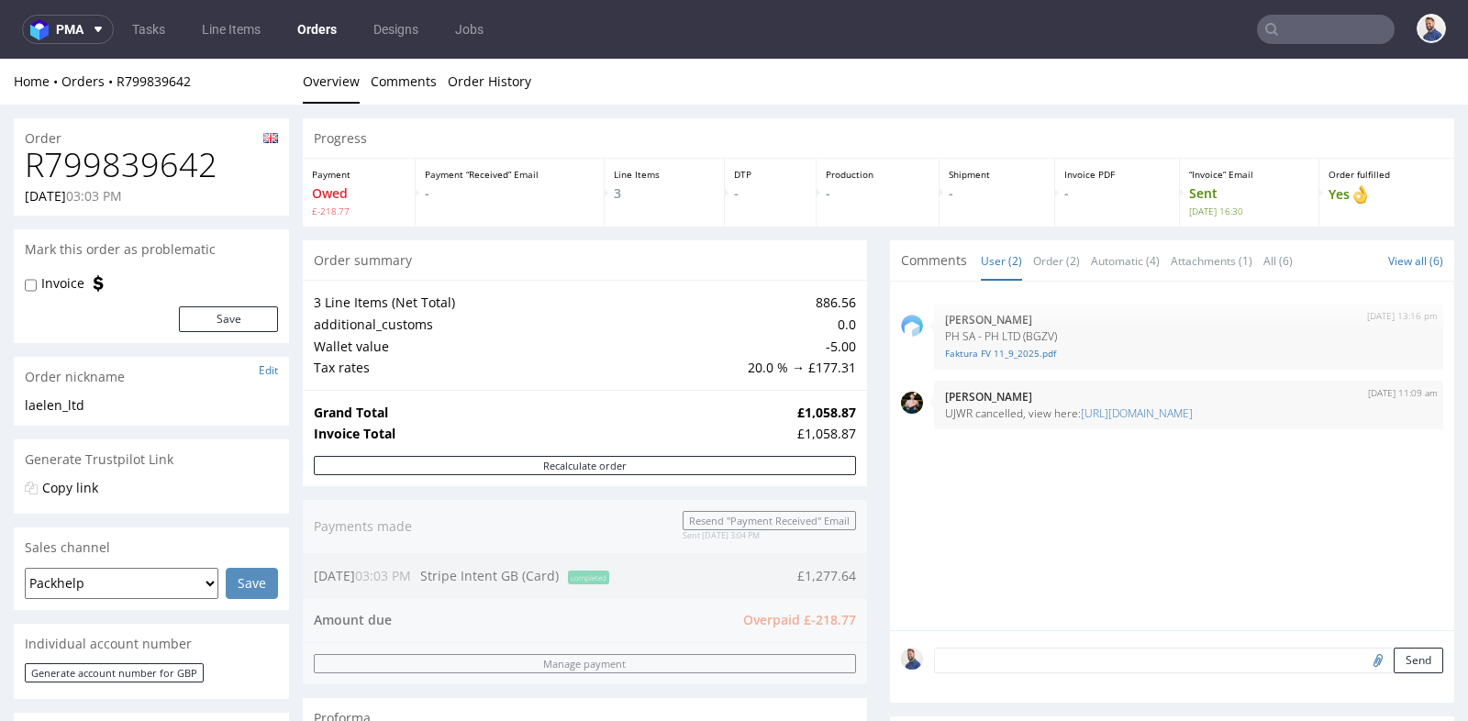
click at [873, 318] on div "Progress Payment Owed £-218.77 Payment “Received” Email - Line Items 3 DTP - Pr…" at bounding box center [878, 704] width 1151 height 1173
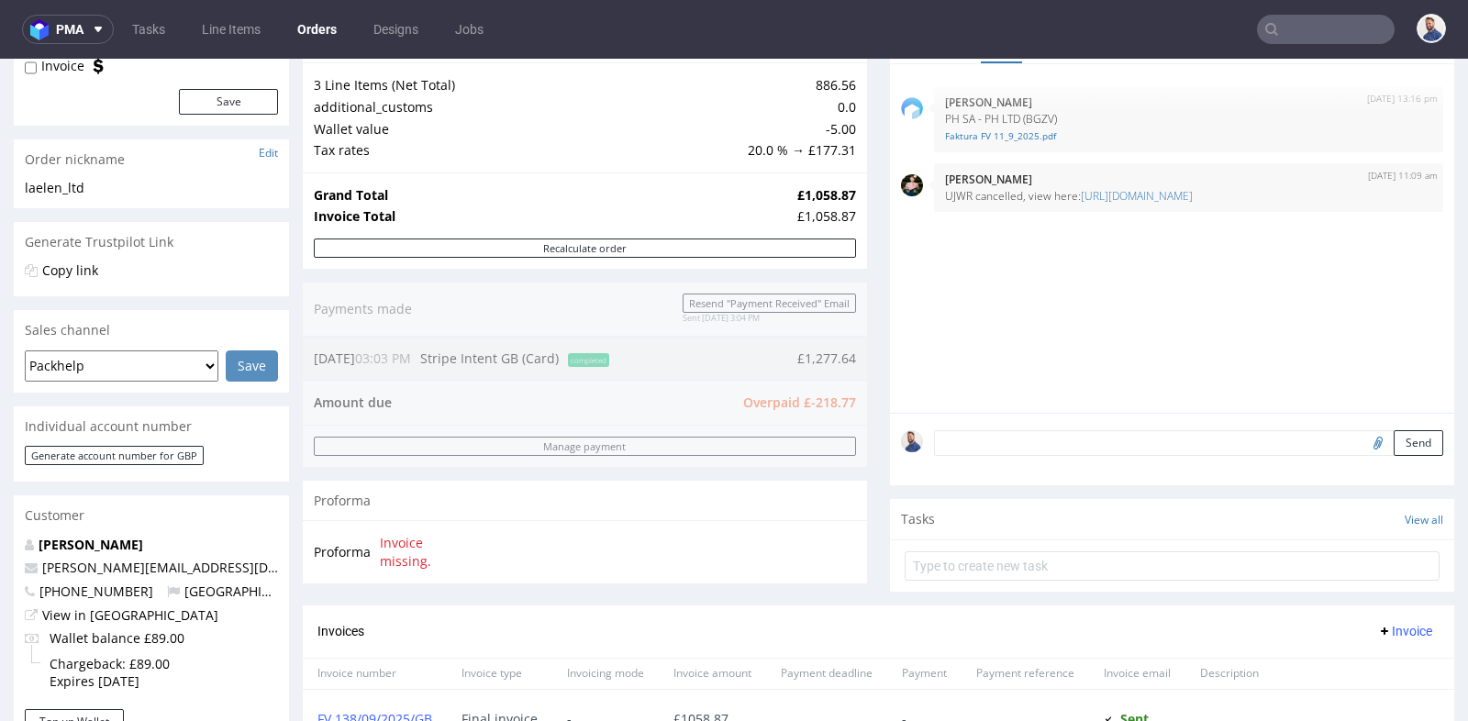
scroll to position [204, 0]
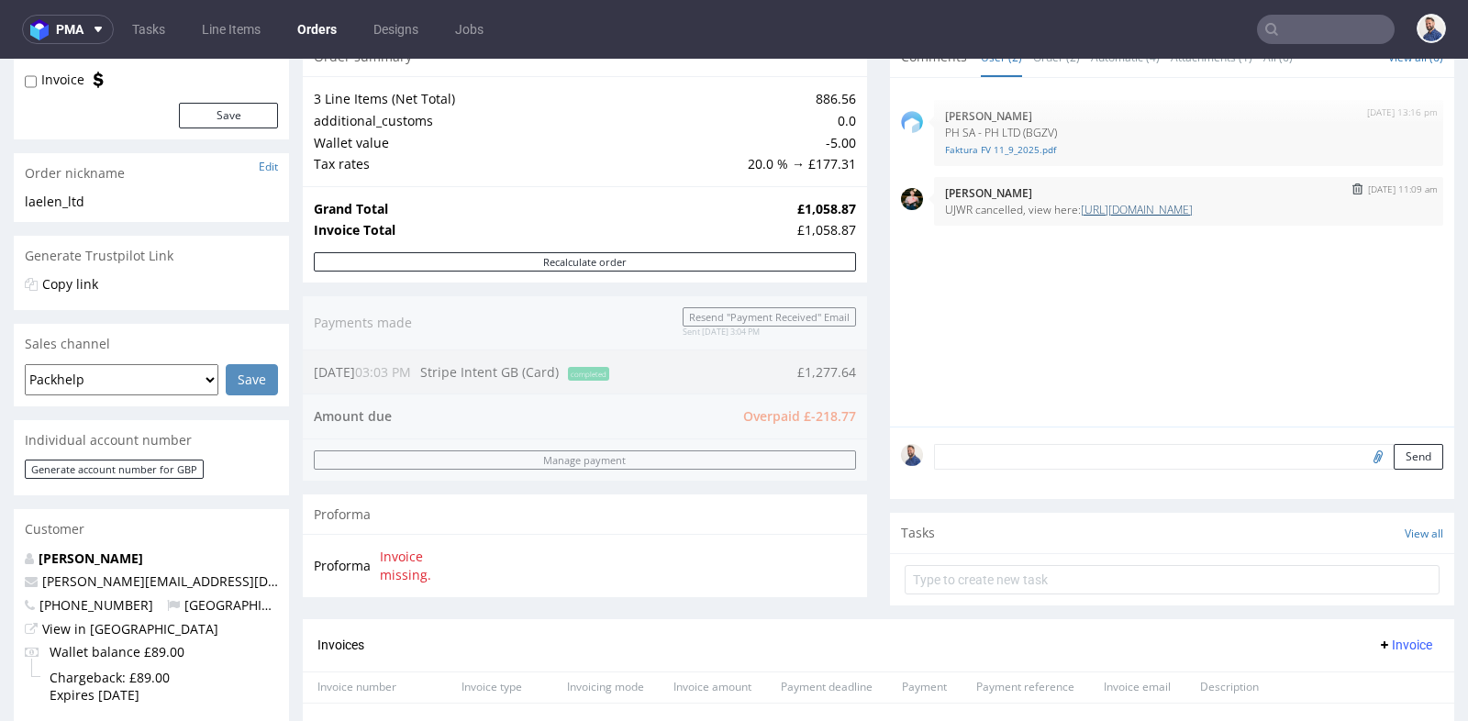
click at [1113, 204] on link "[URL][DOMAIN_NAME]" at bounding box center [1137, 210] width 112 height 16
click at [869, 366] on div "Progress Payment Owed £-218.77 Payment “Received” Email - Line Items 3 DTP - Pr…" at bounding box center [878, 501] width 1151 height 1173
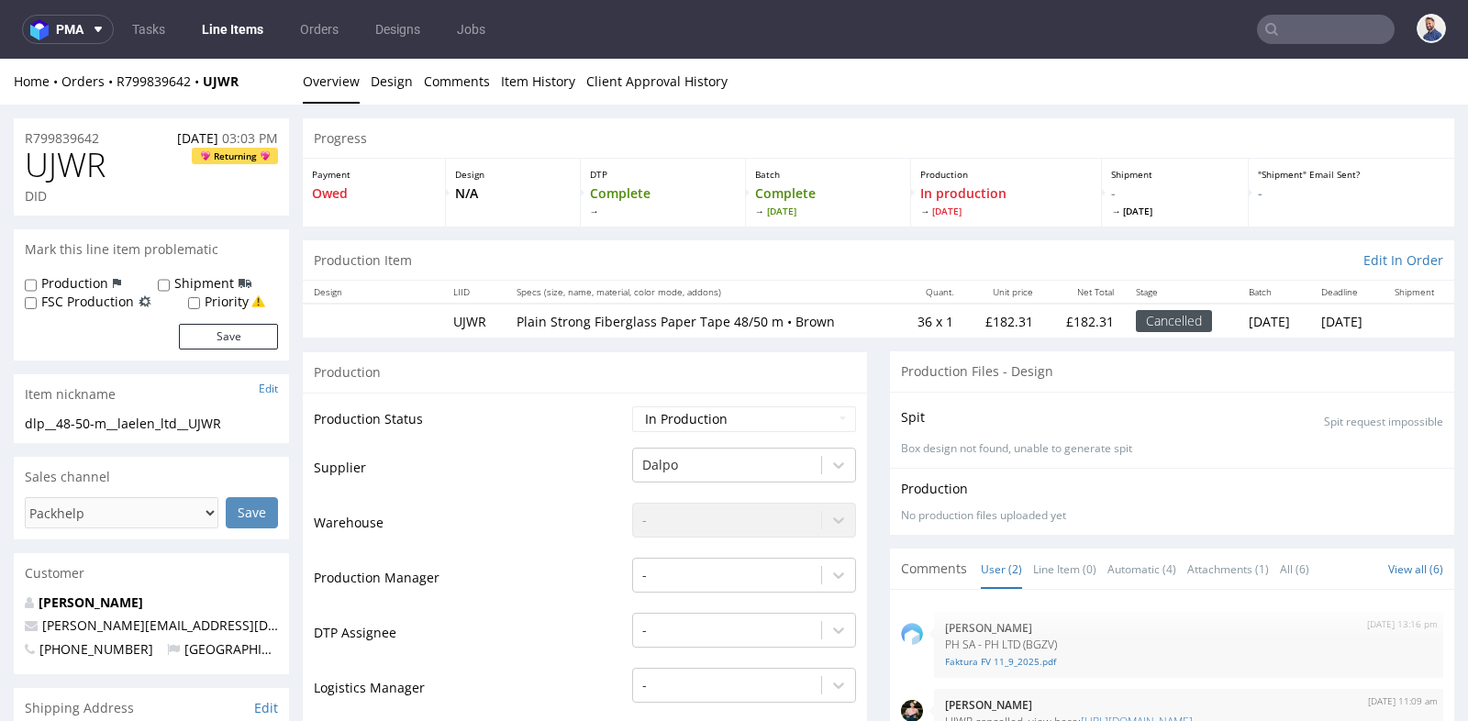
click at [897, 310] on td "36 x 1" at bounding box center [930, 321] width 67 height 34
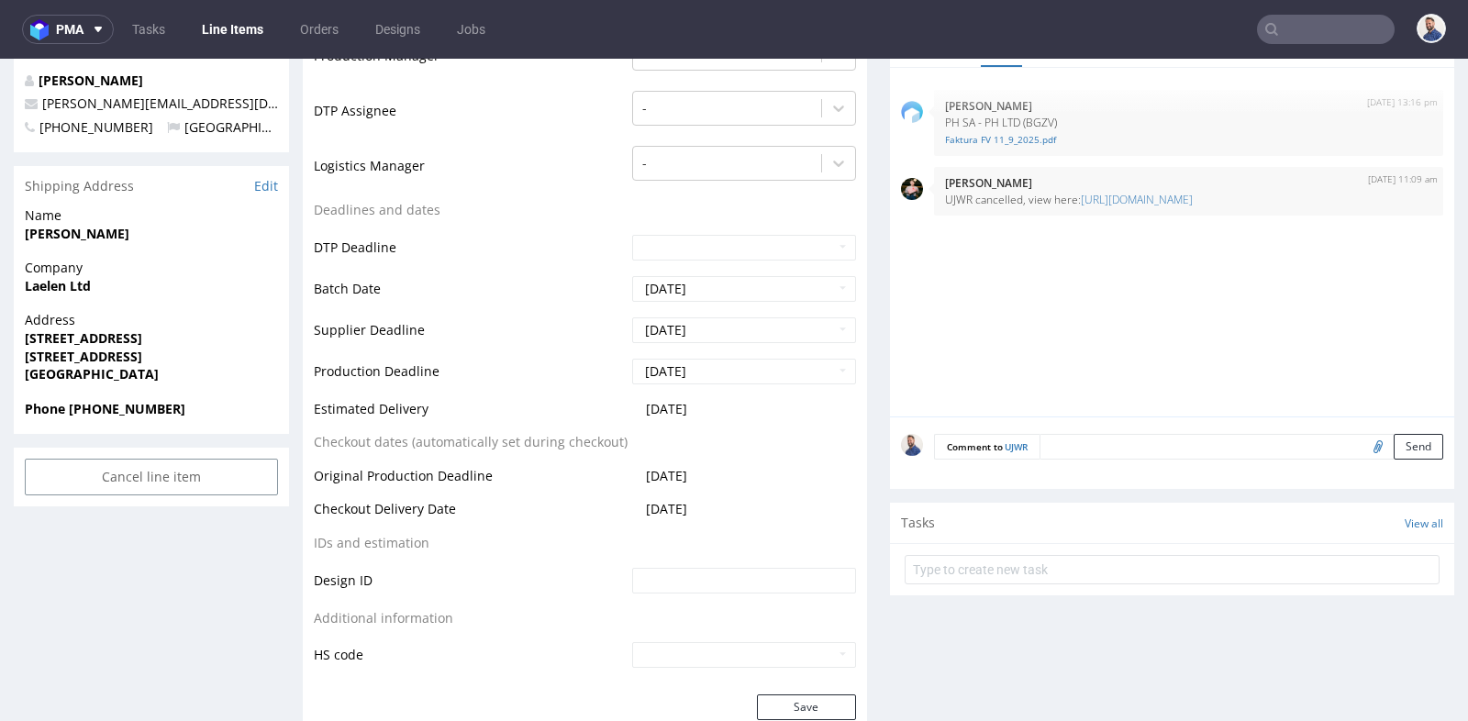
scroll to position [529, 0]
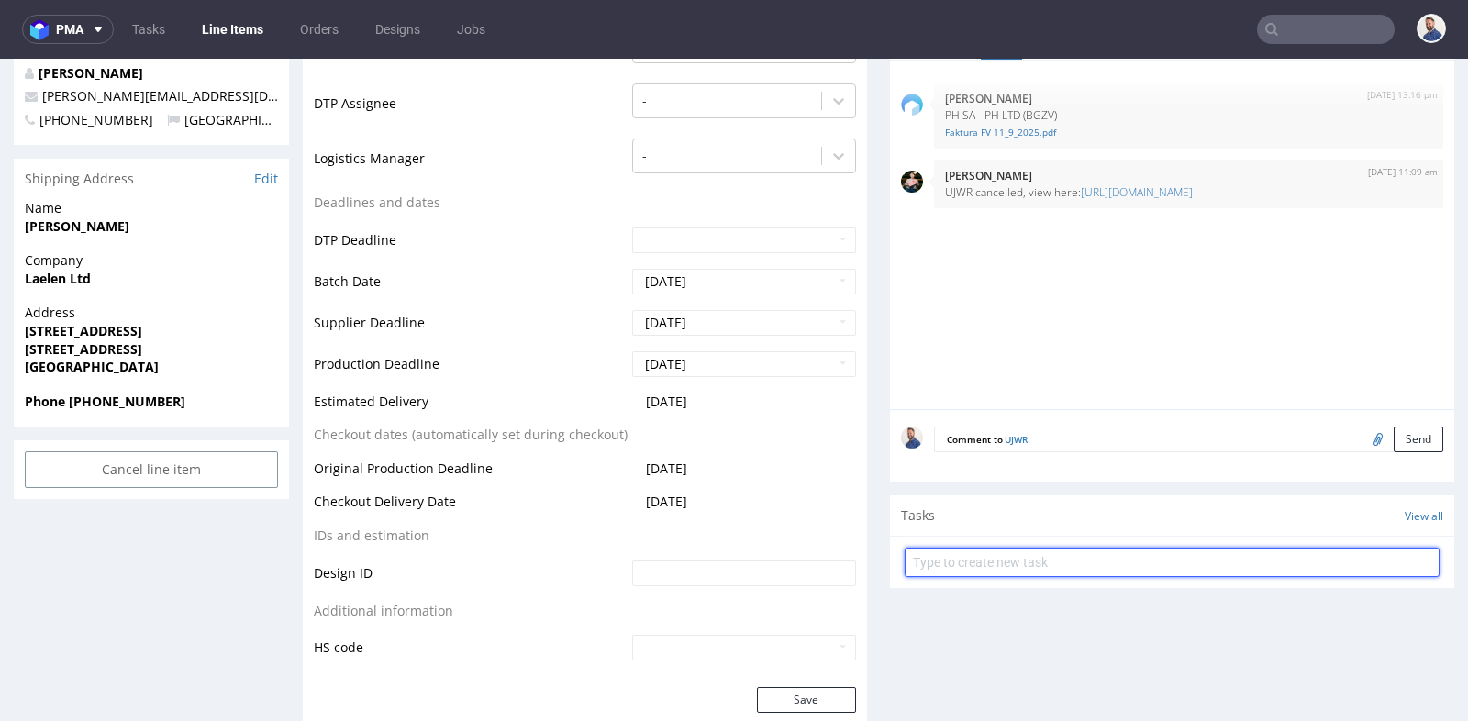
click at [977, 560] on input "text" at bounding box center [1172, 562] width 535 height 29
type input "Prośba o refund"
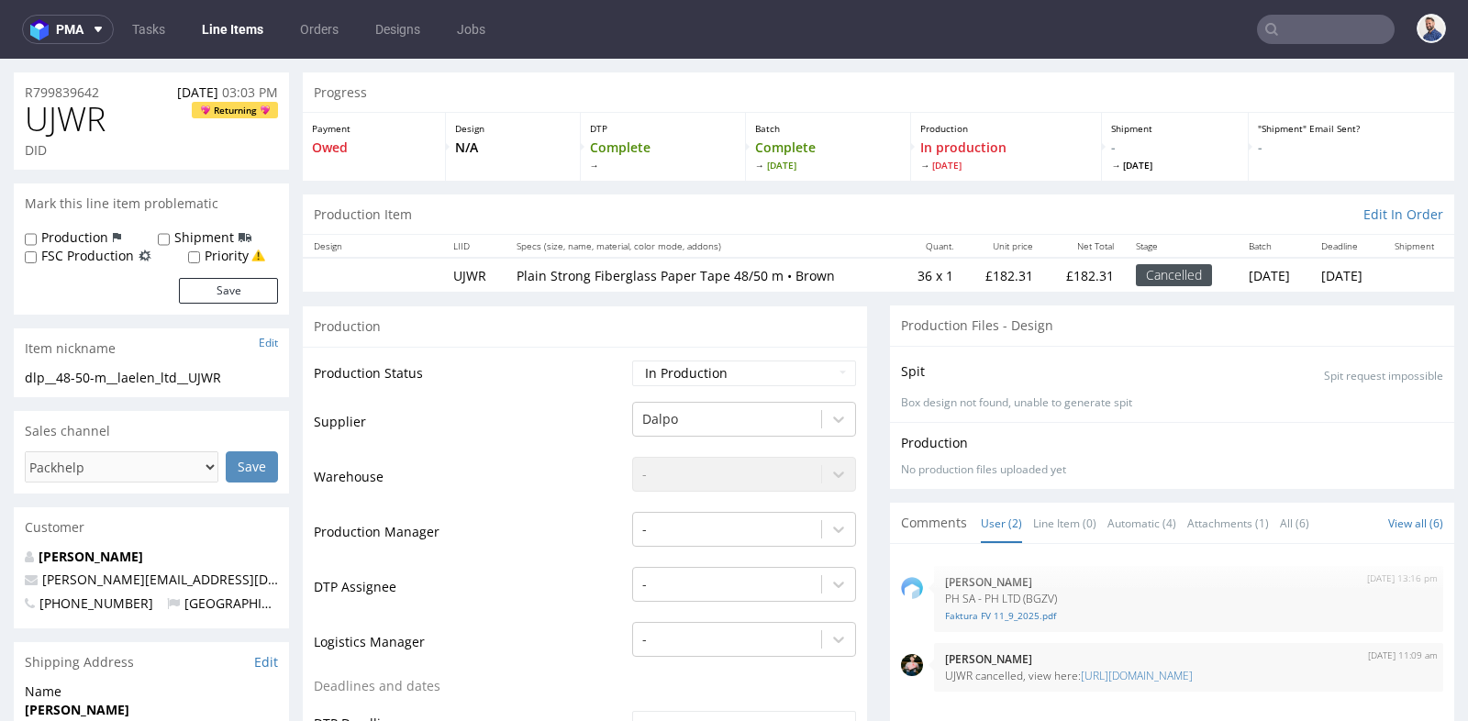
scroll to position [0, 0]
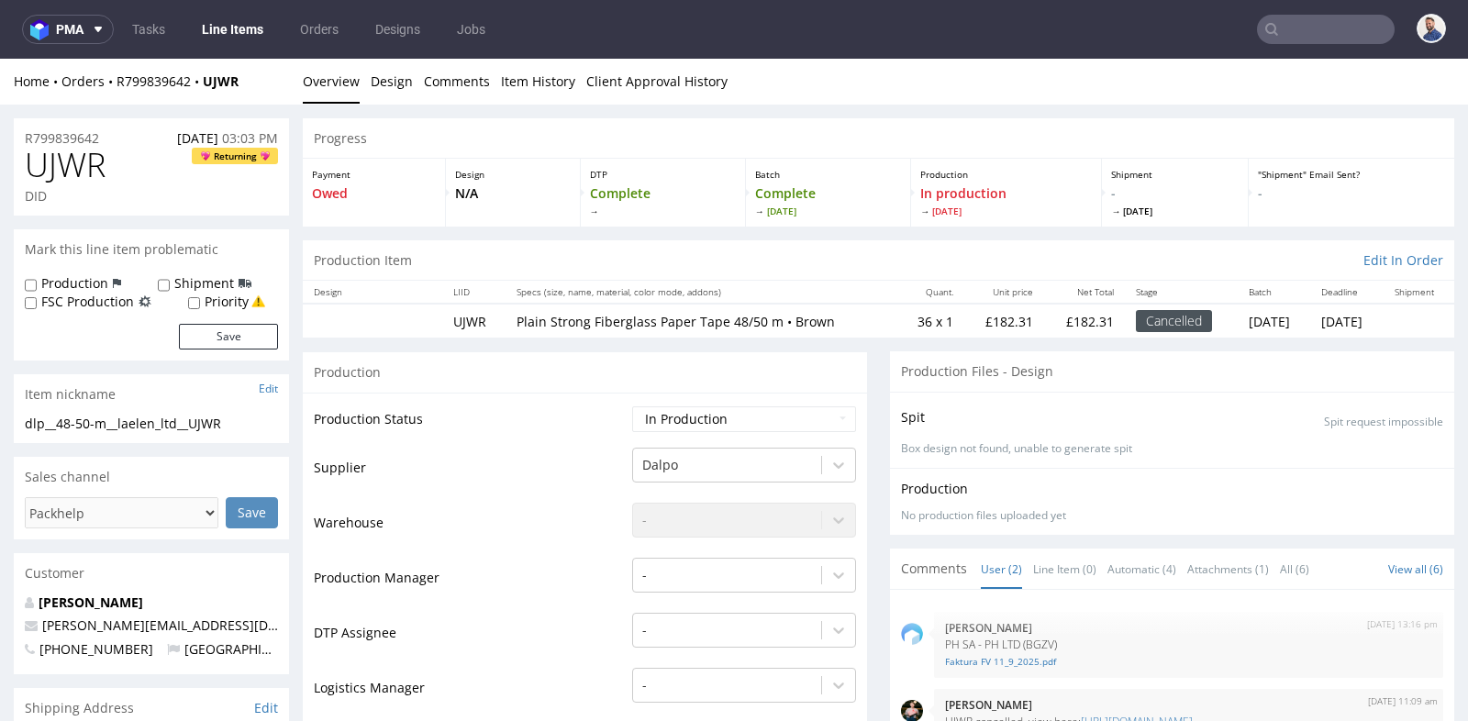
drag, startPoint x: 993, startPoint y: 326, endPoint x: 940, endPoint y: 324, distance: 53.2
click at [940, 324] on tr "UJWR Plain Strong Fiberglass Paper Tape 48/50 m • Brown 36 x 1 £182.31 £182.31 …" at bounding box center [878, 321] width 1151 height 34
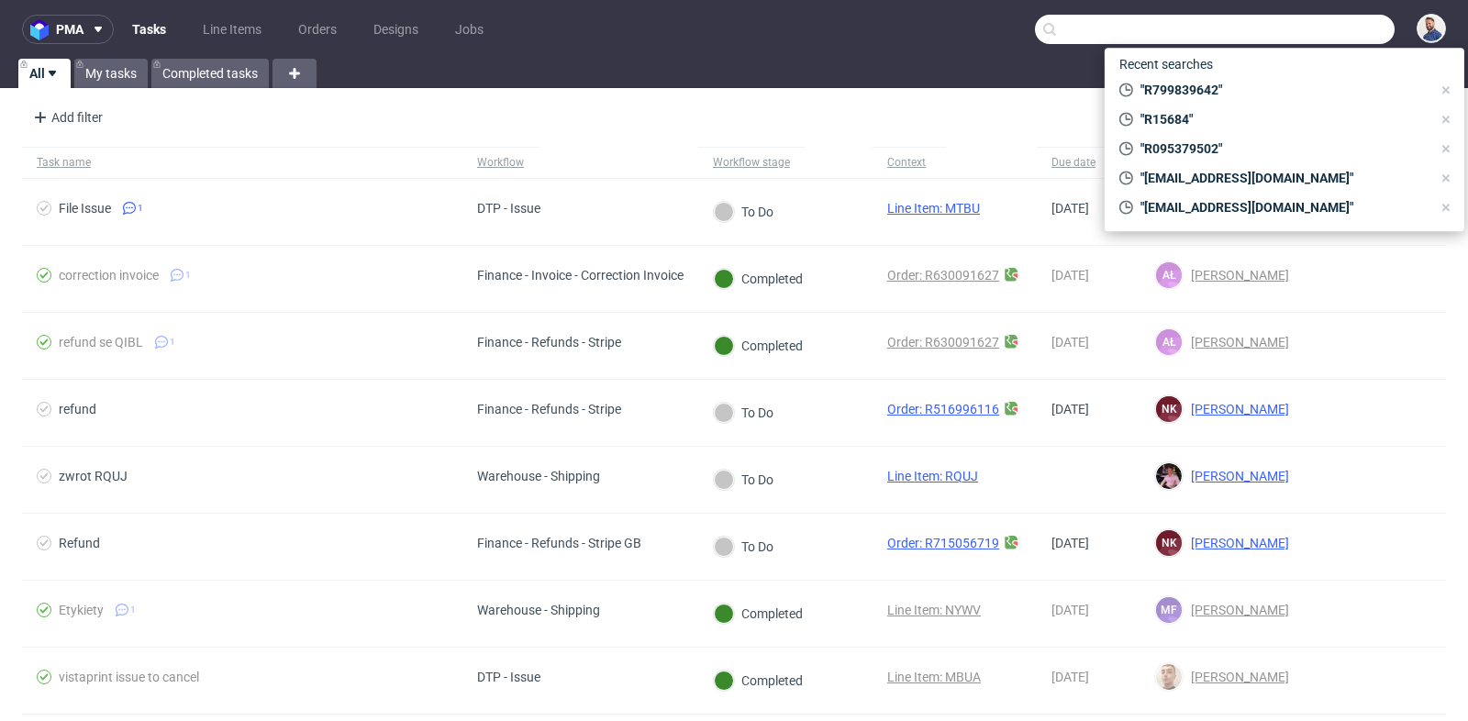
click at [1336, 32] on input "text" at bounding box center [1215, 29] width 360 height 29
paste input "R799839642"
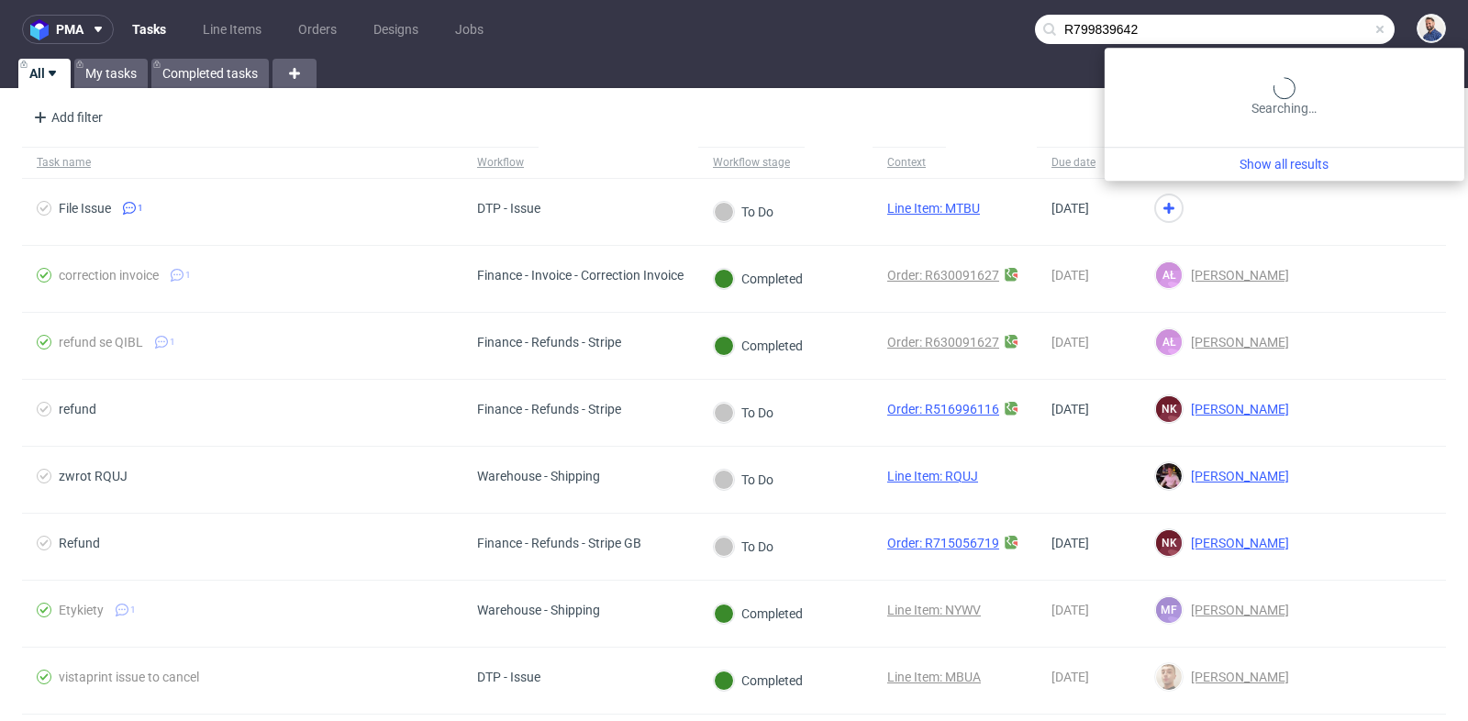
type input "R799839642"
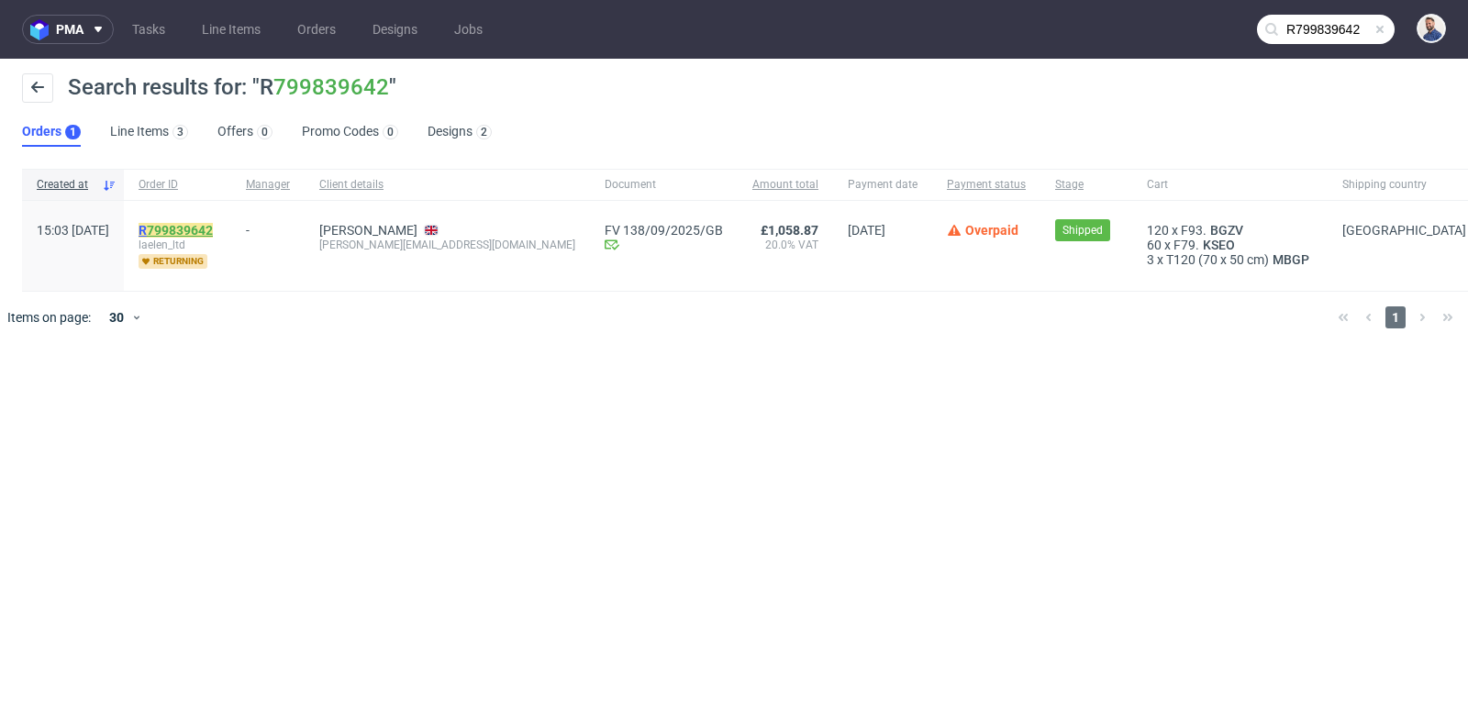
click at [213, 233] on link "799839642" at bounding box center [180, 230] width 66 height 15
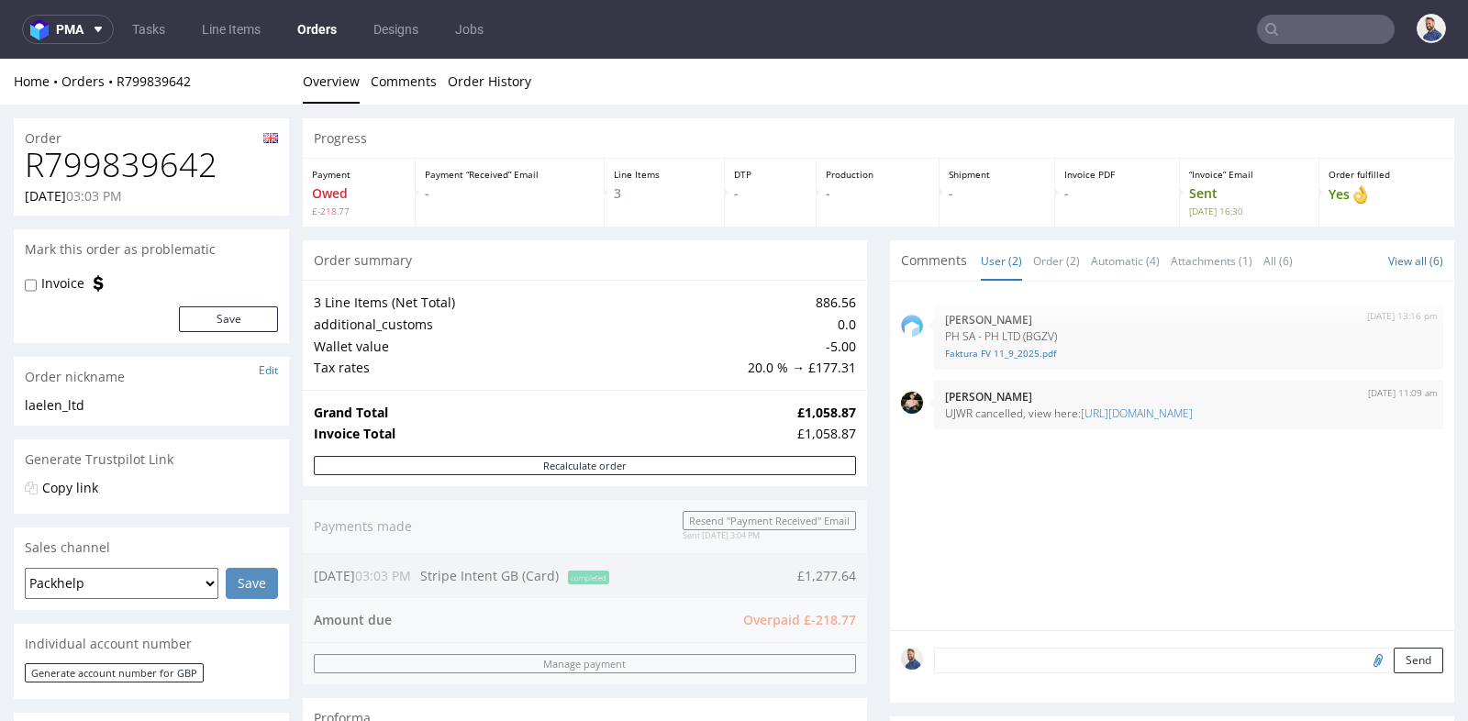
click at [870, 579] on div "Progress Payment Owed £-218.77 Payment “Received” Email - Line Items 3 DTP - Pr…" at bounding box center [878, 704] width 1151 height 1173
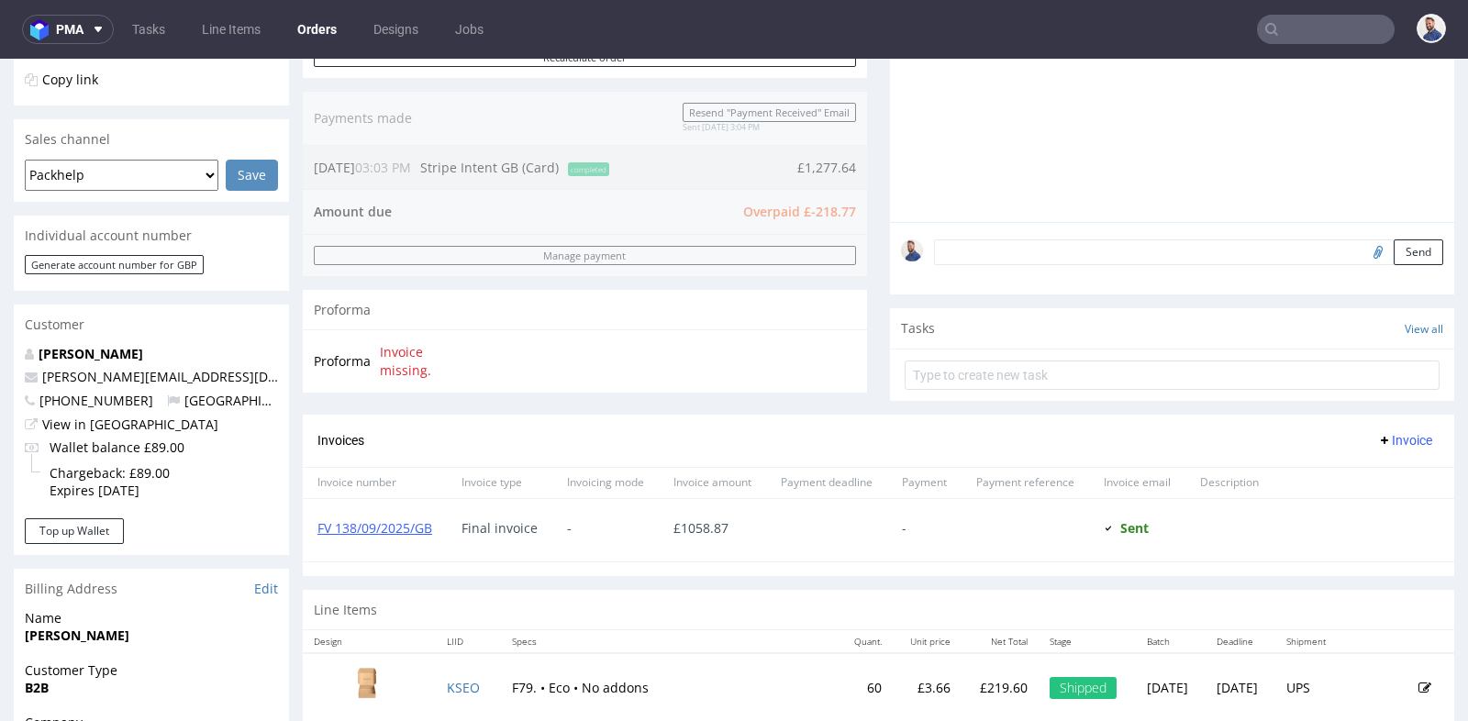
scroll to position [407, 0]
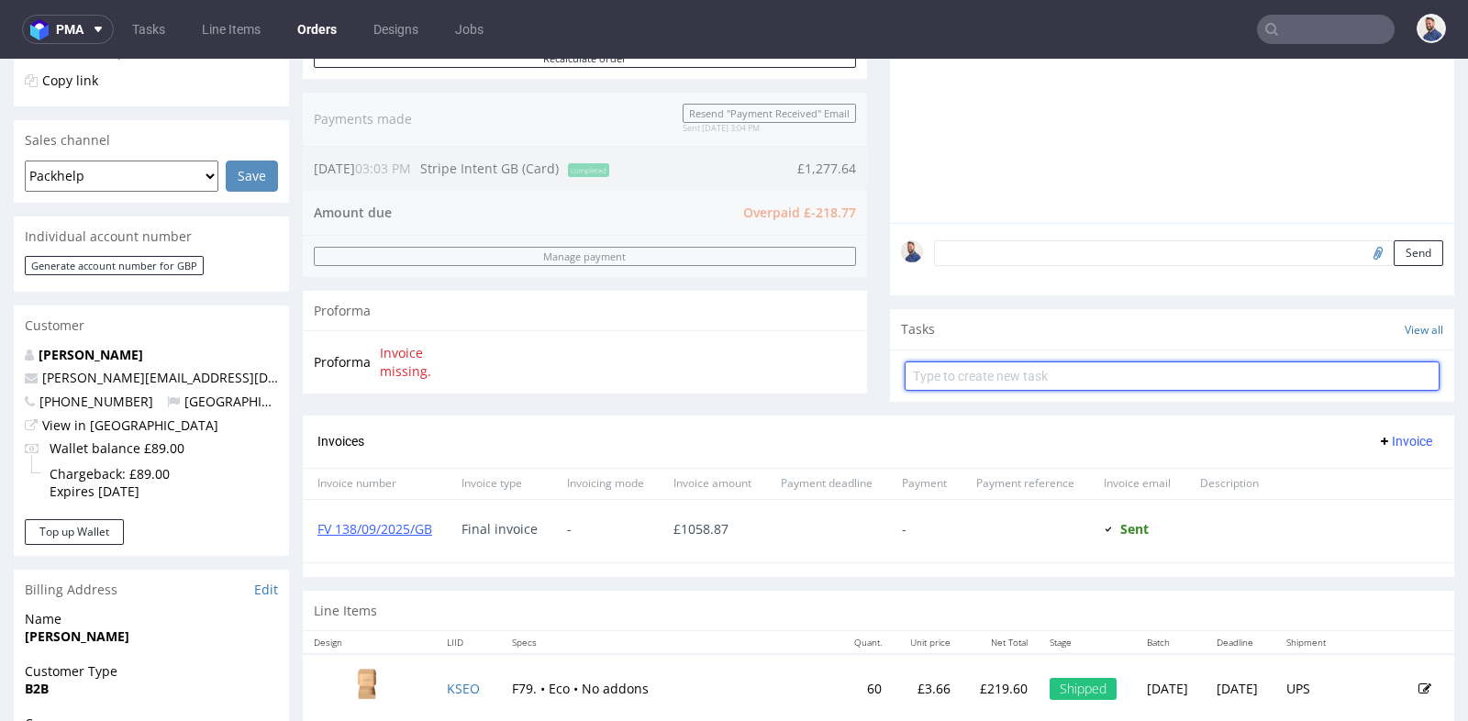
click at [1000, 376] on input "text" at bounding box center [1172, 375] width 535 height 29
type input "prośba o refund"
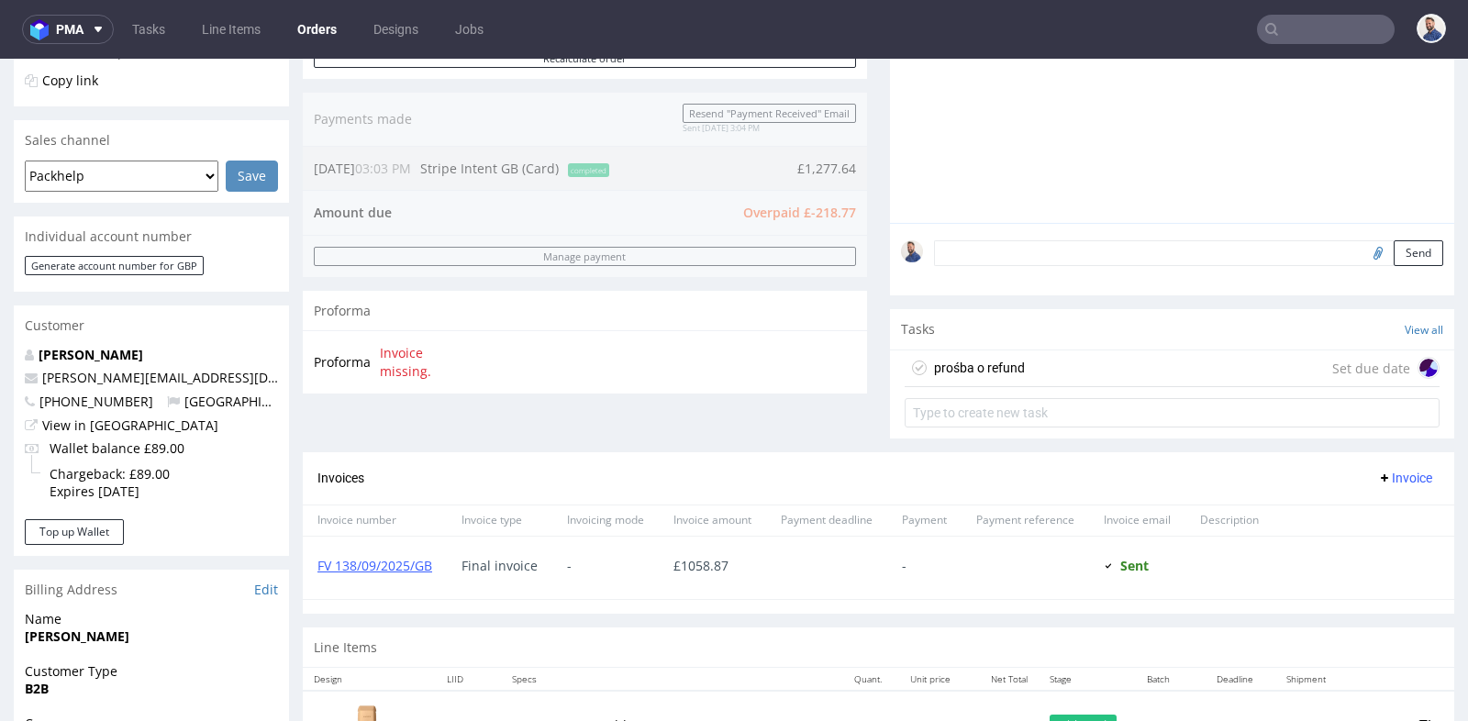
click at [1037, 365] on div "prośba o refund Set due date" at bounding box center [1172, 368] width 535 height 37
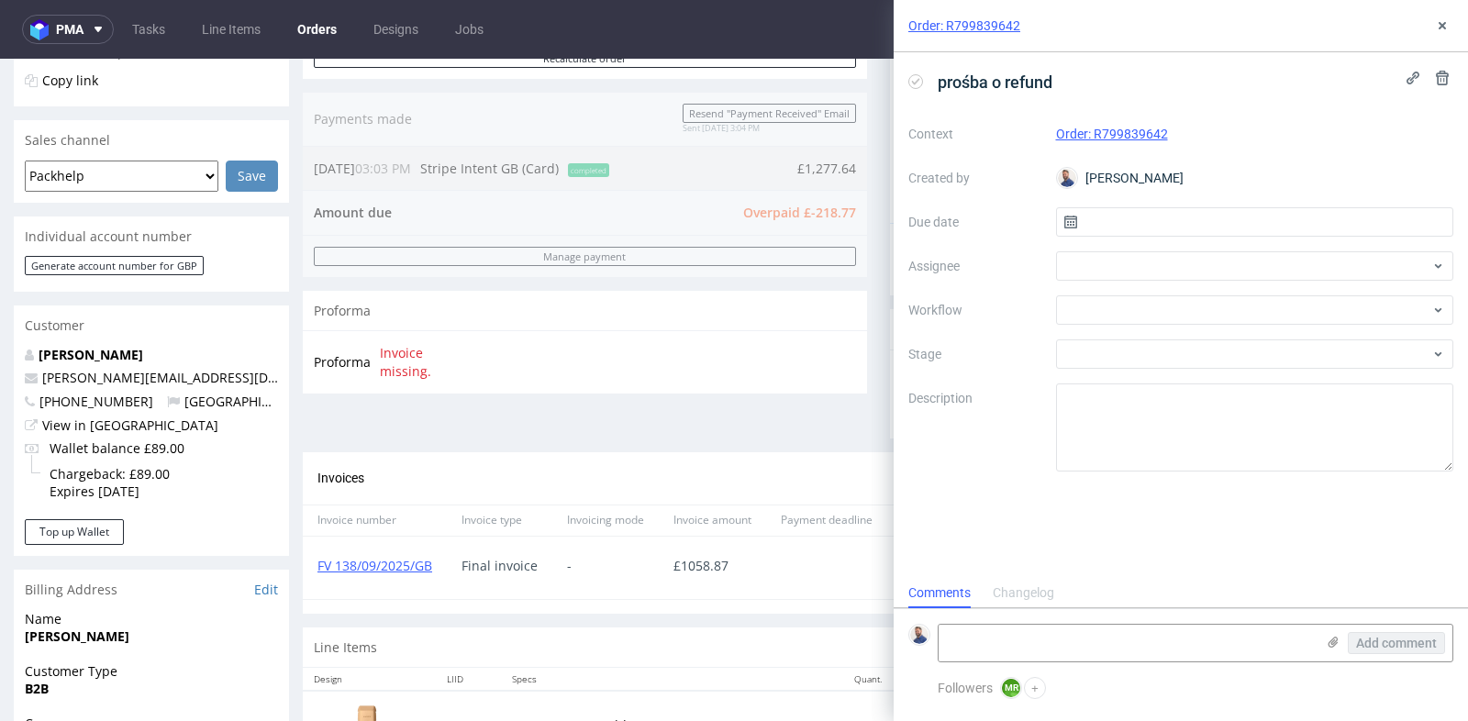
scroll to position [14, 0]
click at [1156, 217] on input "text" at bounding box center [1255, 221] width 398 height 29
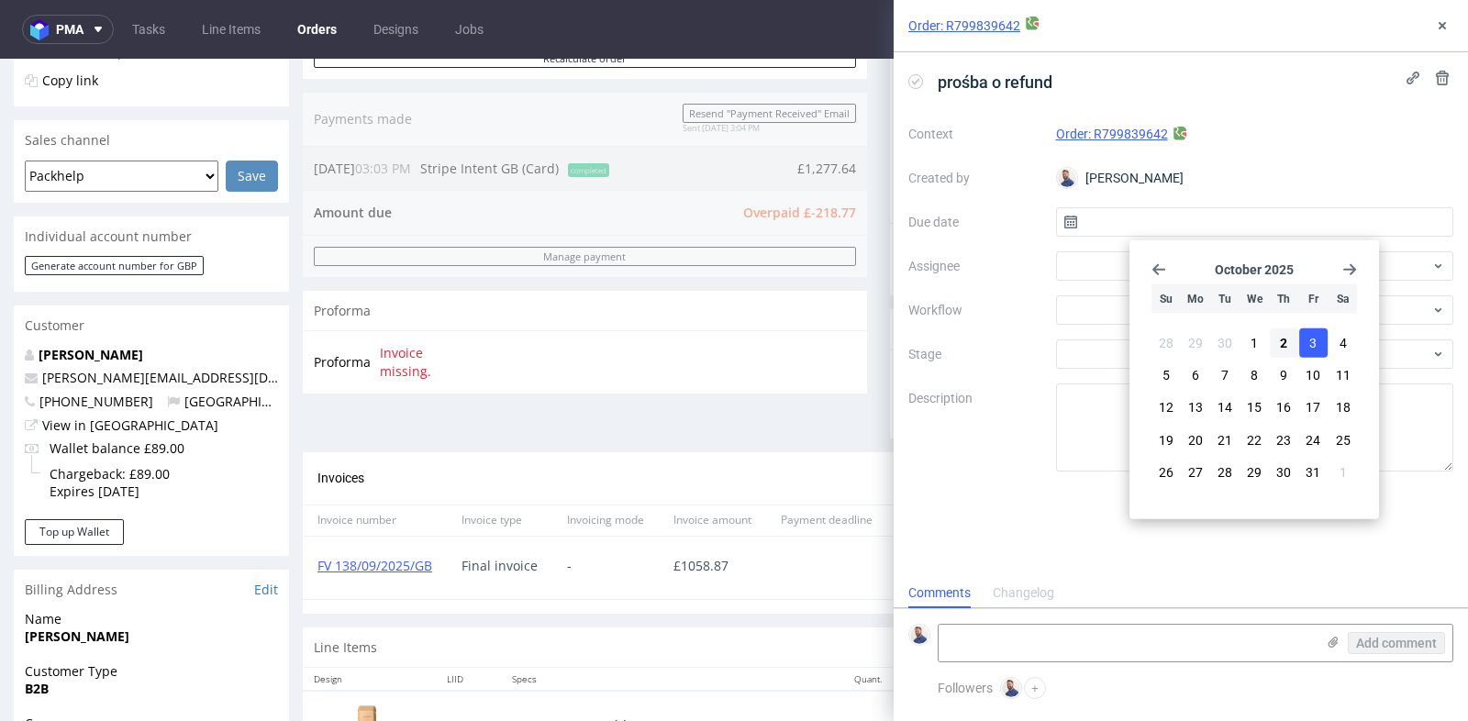
click at [1314, 345] on span "3" at bounding box center [1312, 343] width 7 height 18
type input "03/10/2025"
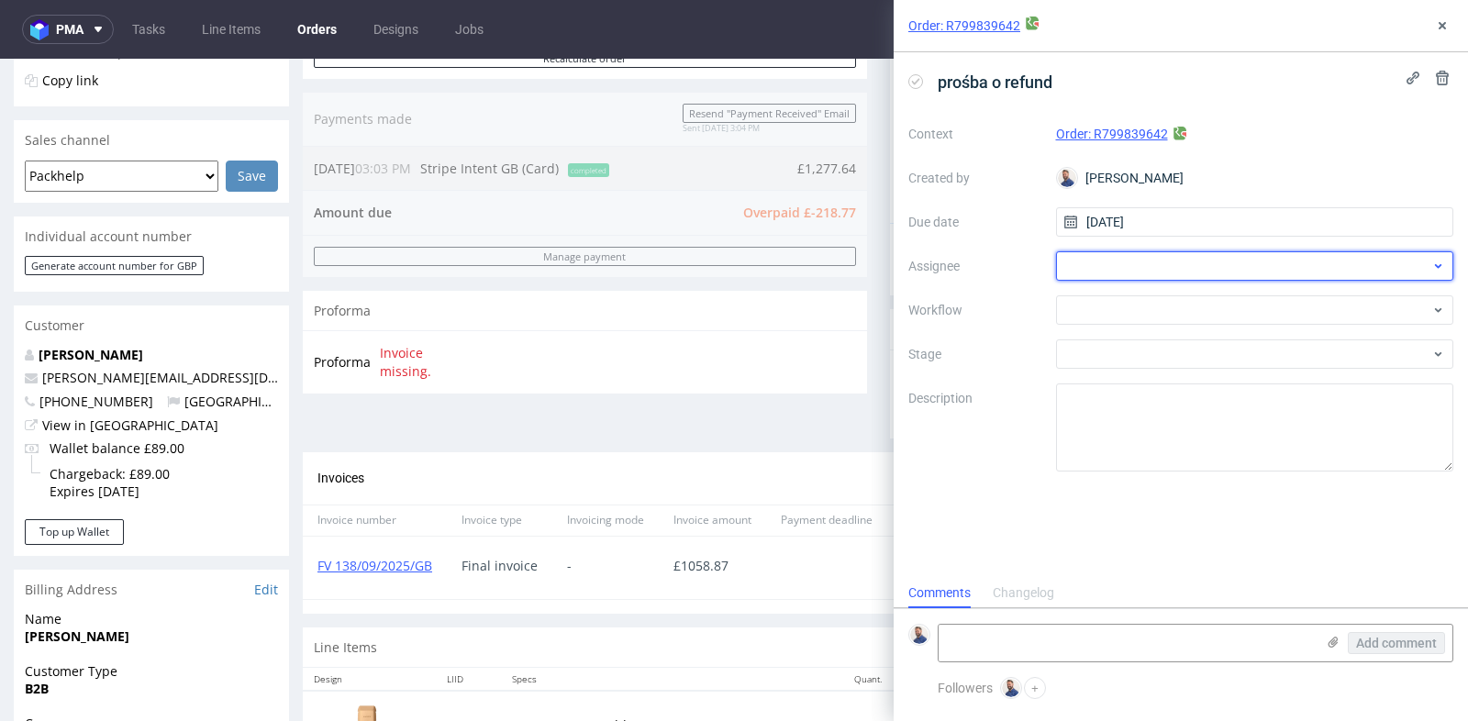
click at [1167, 263] on div at bounding box center [1255, 265] width 398 height 29
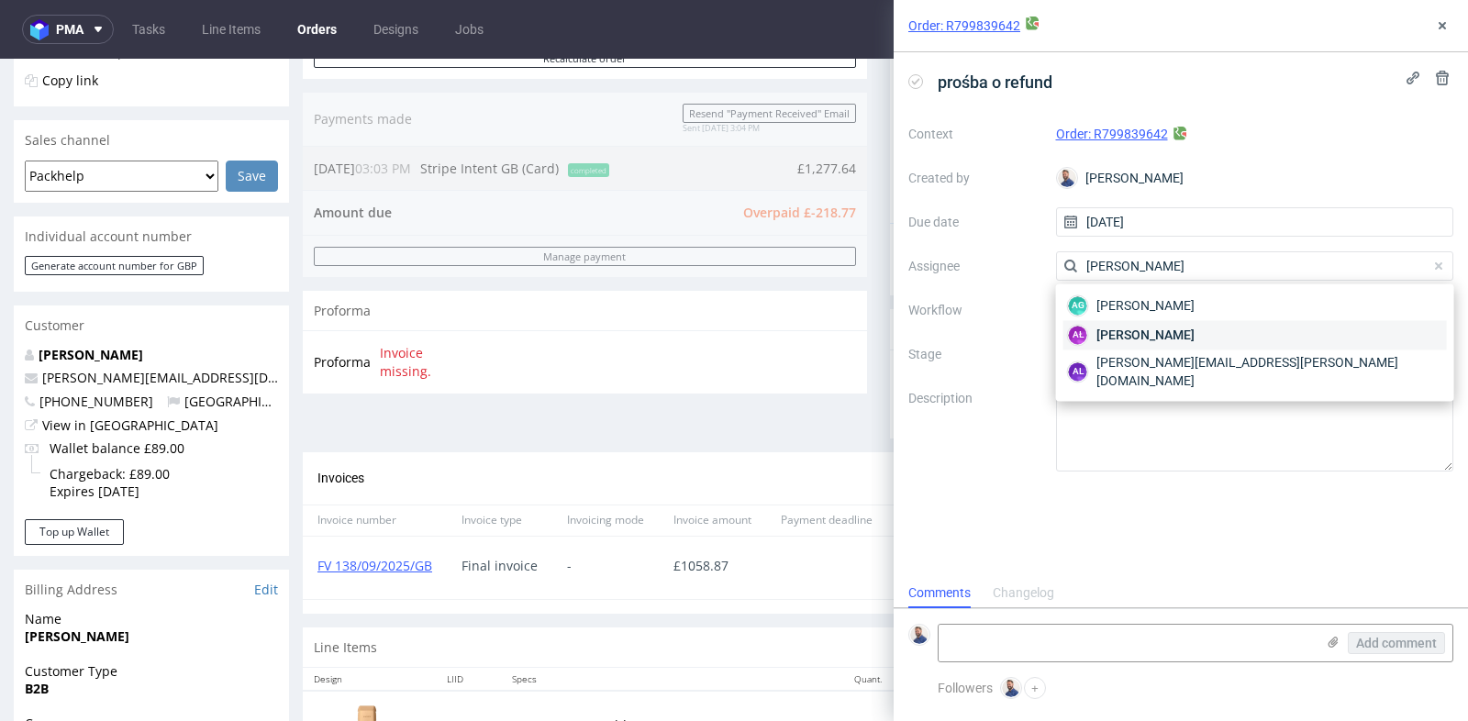
type input "aleksand"
click at [1143, 333] on span "[PERSON_NAME]" at bounding box center [1145, 335] width 98 height 18
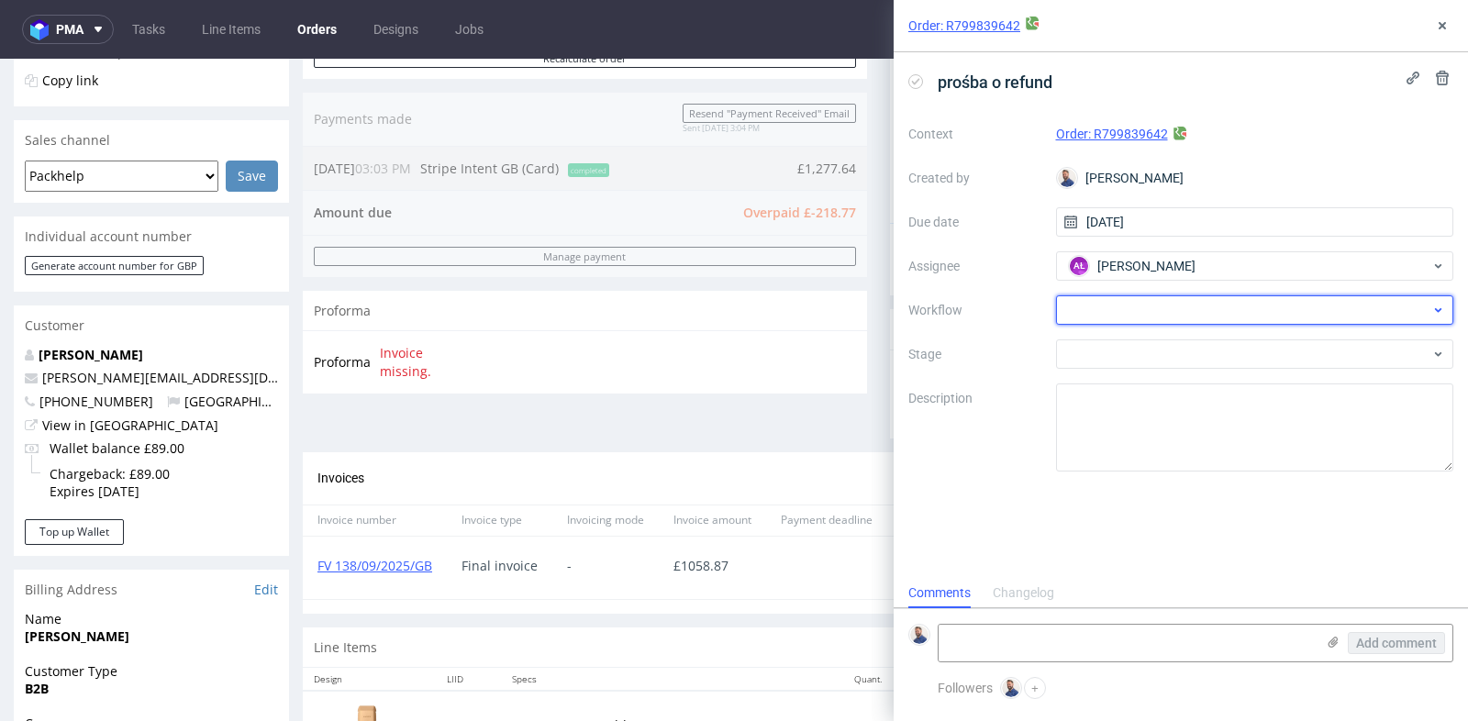
click at [1165, 320] on div at bounding box center [1255, 309] width 398 height 29
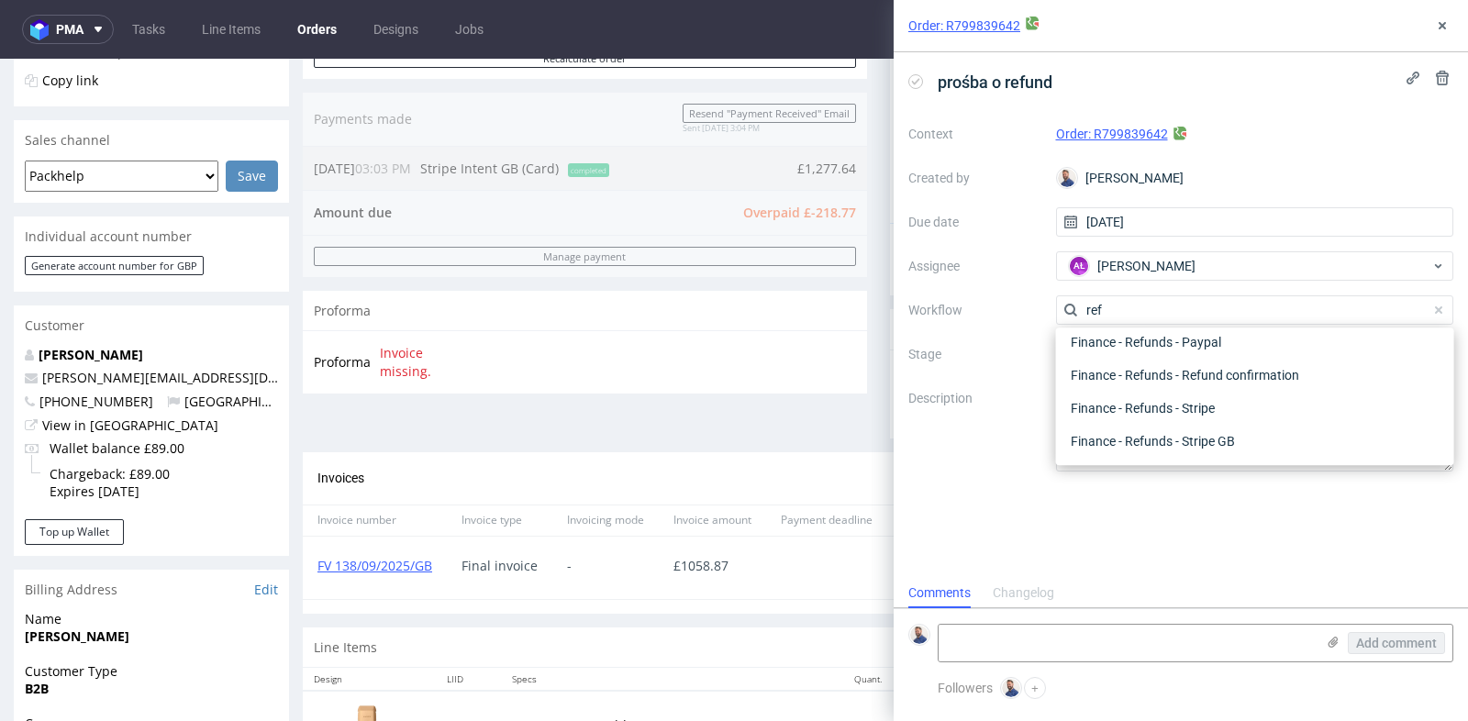
scroll to position [98, 0]
type input "refu"
click at [1163, 438] on div "Finance - Refunds - Stripe GB" at bounding box center [1254, 442] width 383 height 33
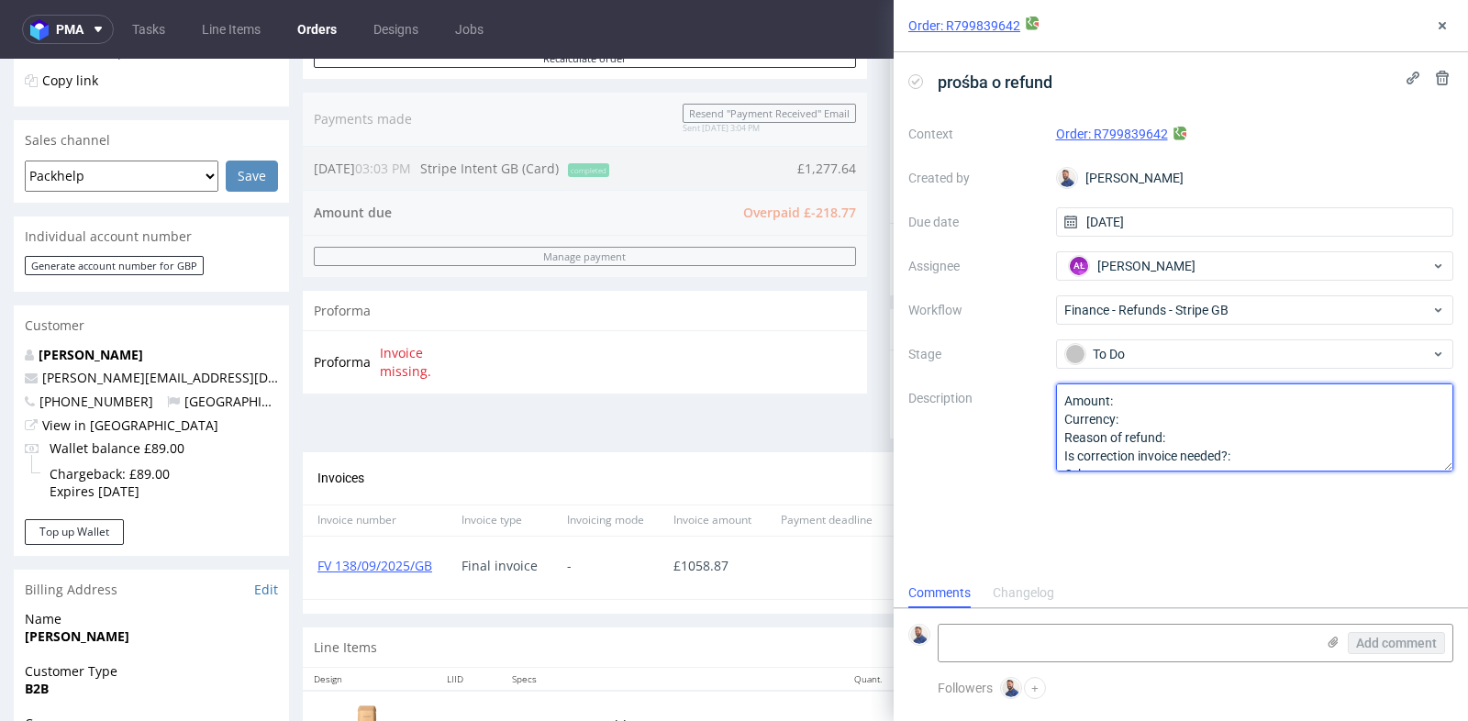
click at [1179, 399] on textarea "Amount: Currency: Reason of refund: Is correction invoice needed?: Other:" at bounding box center [1255, 427] width 398 height 88
click at [1179, 417] on textarea "Amount: Currency: Reason of refund: Is correction invoice needed?: Other:" at bounding box center [1255, 427] width 398 height 88
click at [1208, 438] on textarea "Amount: Currency: Reason of refund: Is correction invoice needed?: Other:" at bounding box center [1255, 427] width 398 height 88
click at [1184, 442] on textarea "Amount: 182.31 Currency: GBP Reason of refund: LI cancelled, impossible to manu…" at bounding box center [1255, 427] width 398 height 88
click at [1182, 442] on textarea "Amount: 182.31 Currency: GBP Reason of refund: LI cancelled, impossible to manu…" at bounding box center [1255, 427] width 398 height 88
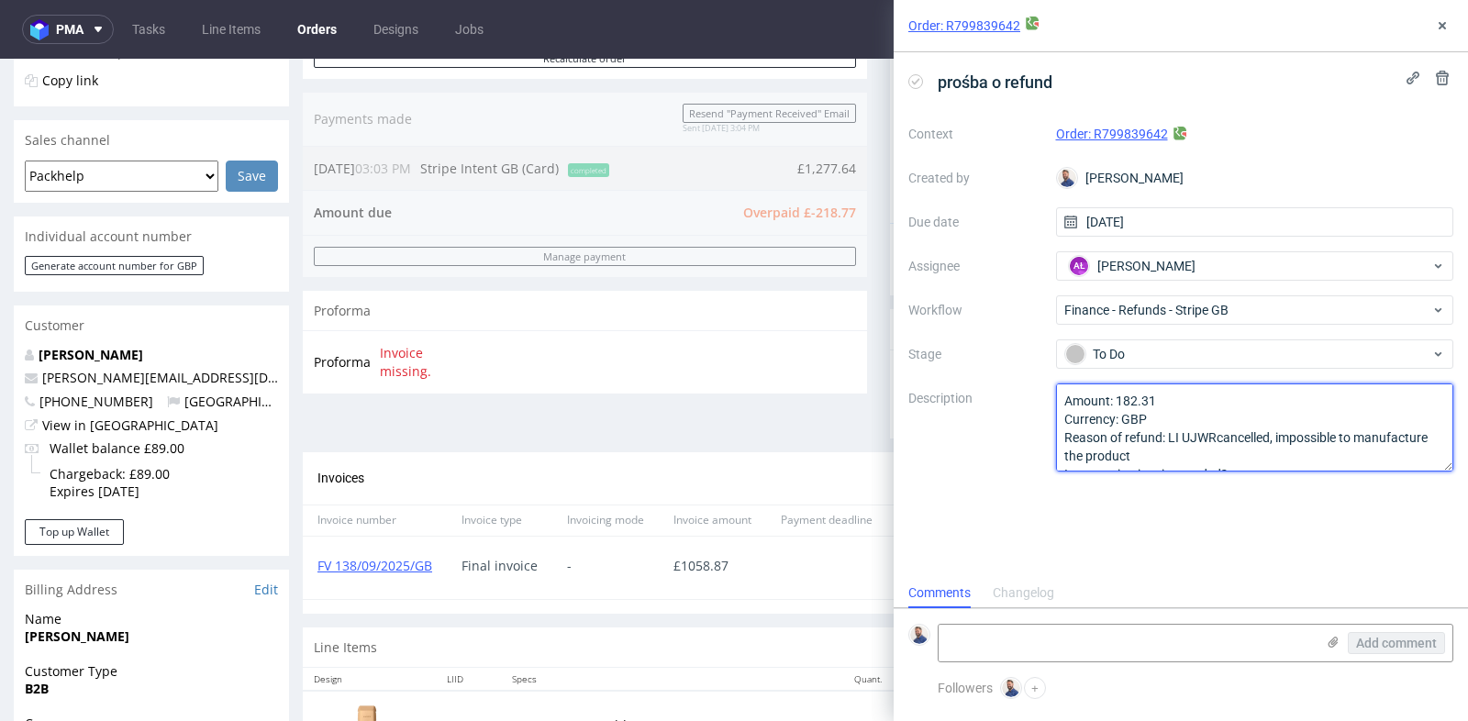
click at [1176, 461] on textarea "Amount: 182.31 Currency: GBP Reason of refund: LI cancelled, impossible to manu…" at bounding box center [1255, 427] width 398 height 88
click at [1278, 439] on textarea "Amount: 182.31 Currency: GBP Reason of refund: LI cancelled, impossible to manu…" at bounding box center [1255, 427] width 398 height 88
type textarea "Amount: 182.31 Currency: GBP Reason of refund: LI UJWRcancelled, impossible to …"
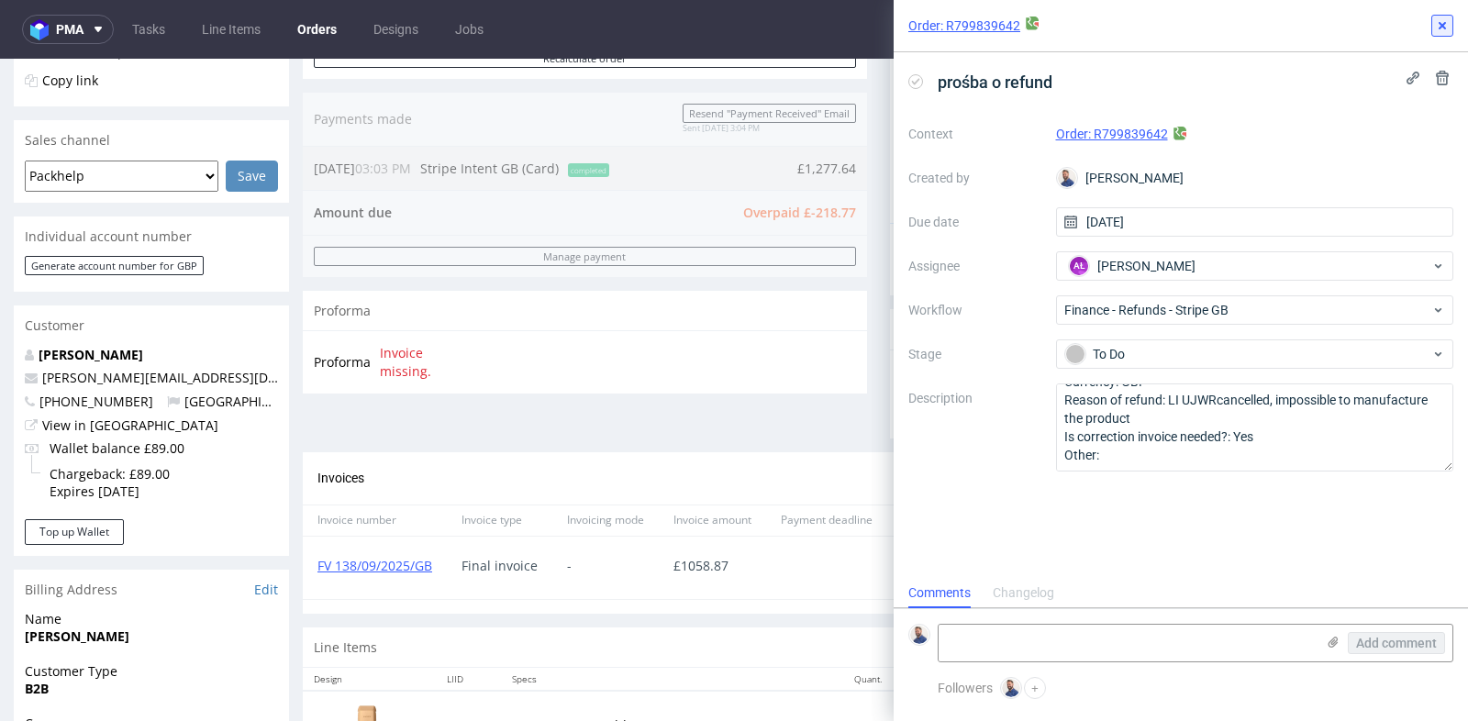
click at [1443, 28] on use at bounding box center [1441, 25] width 7 height 7
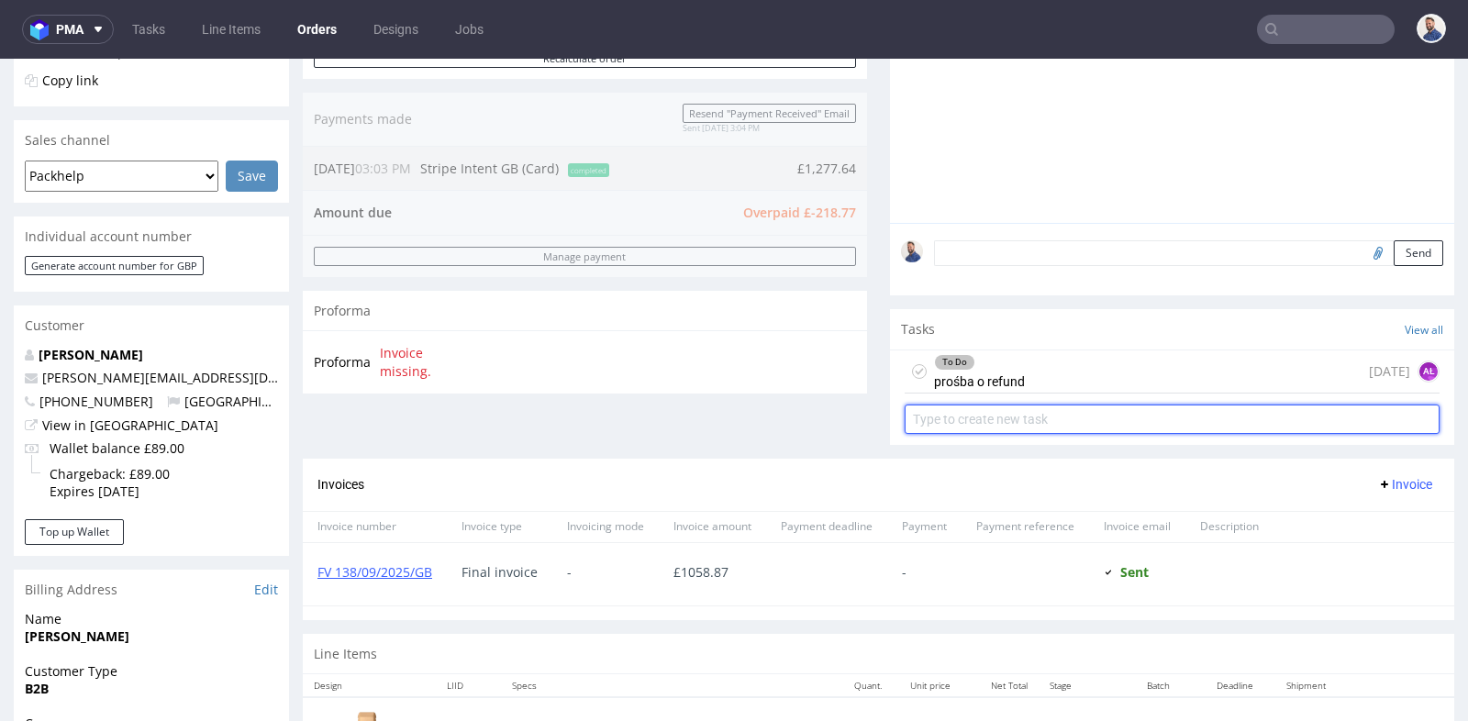
click at [1117, 414] on input "text" at bounding box center [1172, 419] width 535 height 29
type input "prośba o korektę faktury"
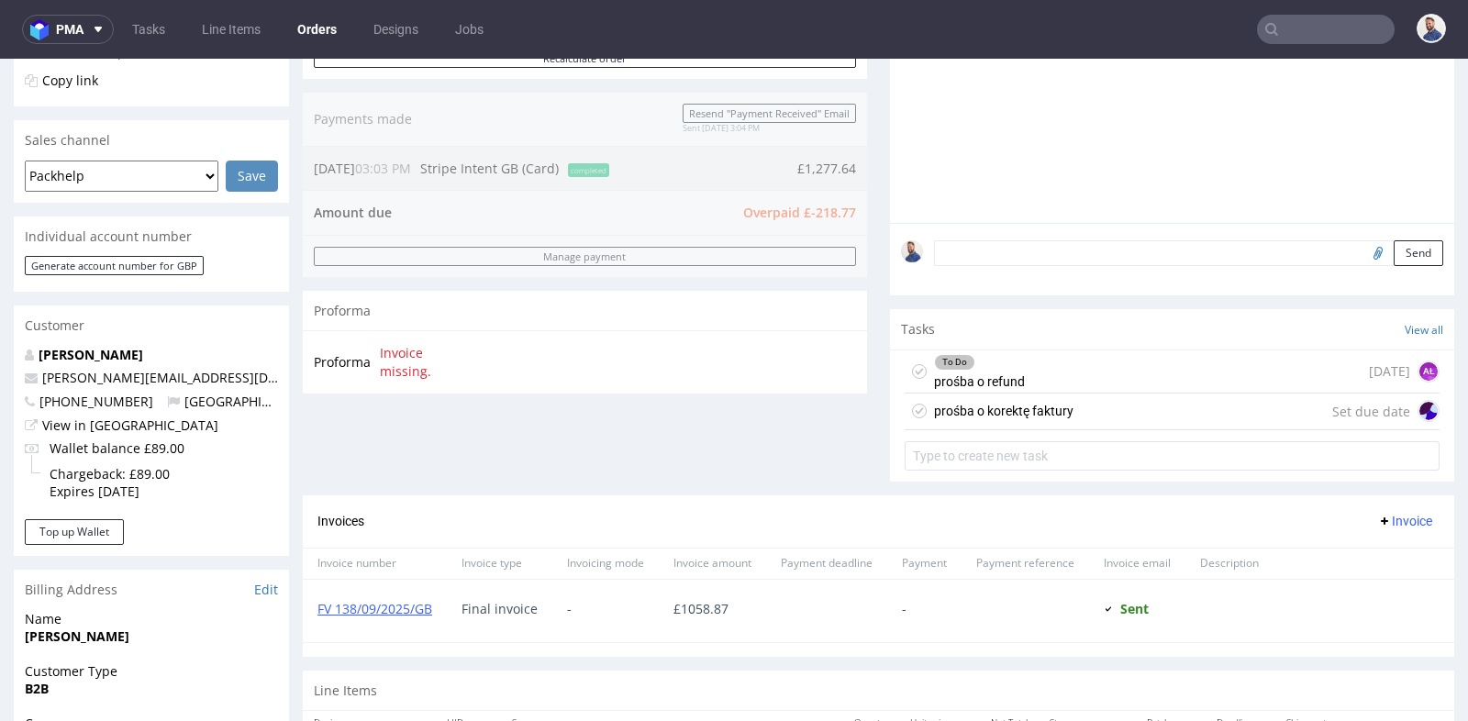
click at [1188, 409] on div "prośba o korektę faktury Set due date" at bounding box center [1172, 412] width 535 height 37
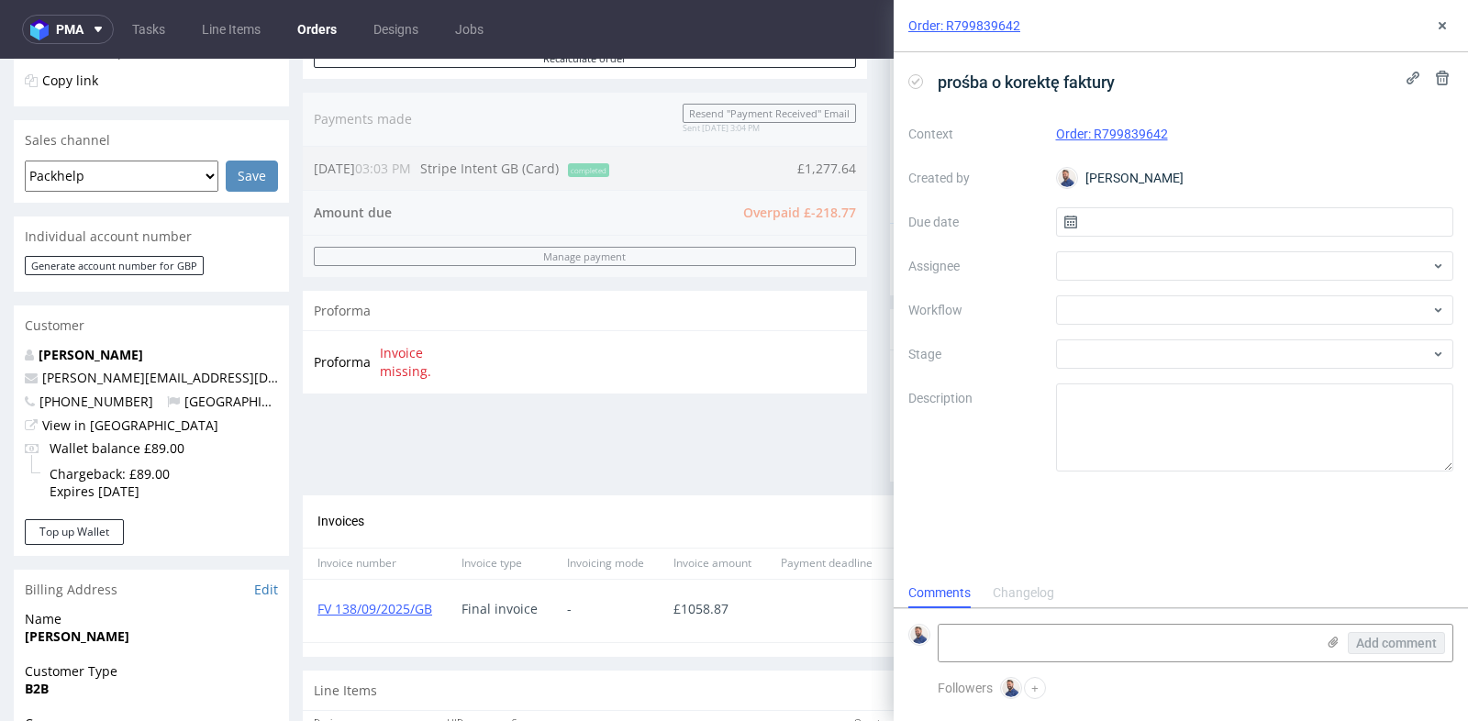
scroll to position [14, 0]
click at [1282, 220] on input "text" at bounding box center [1255, 221] width 398 height 29
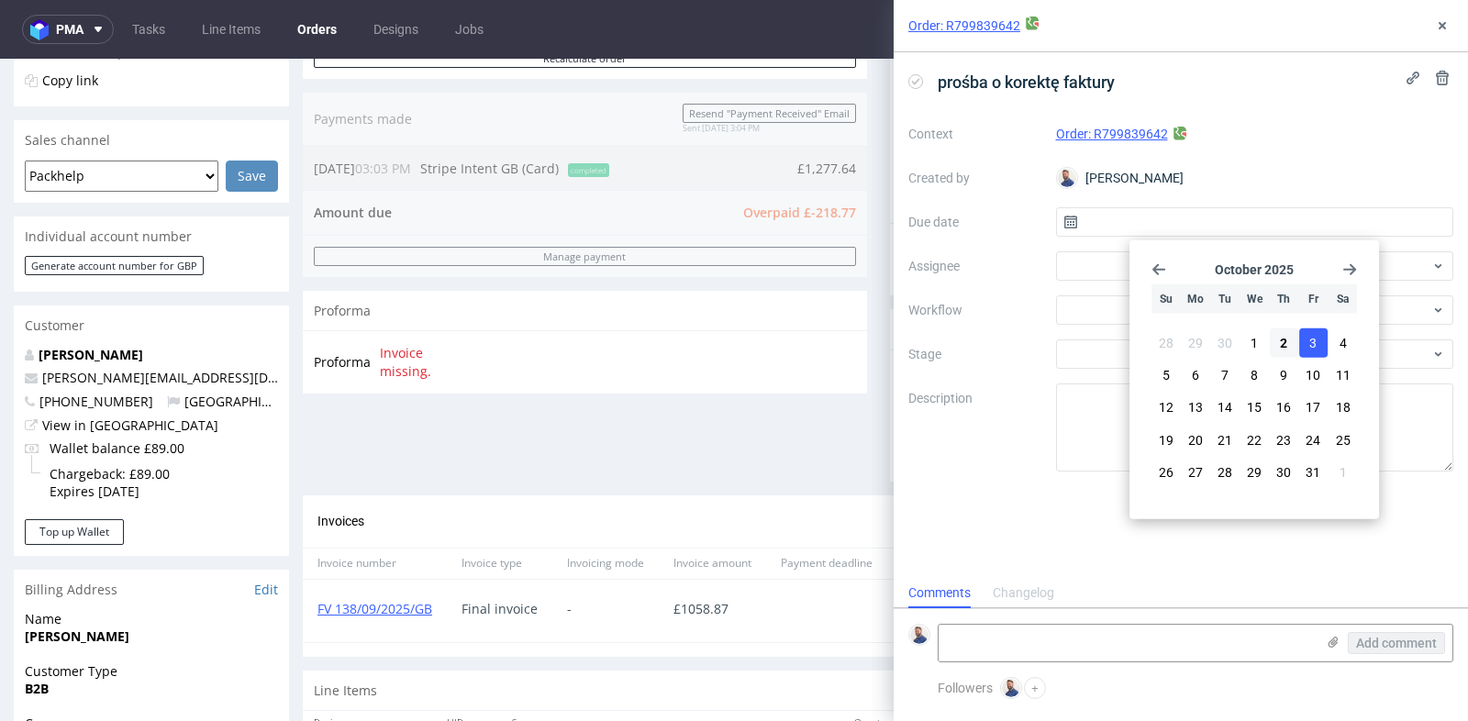
click at [1315, 341] on span "3" at bounding box center [1312, 343] width 7 height 18
type input "03/10/2025"
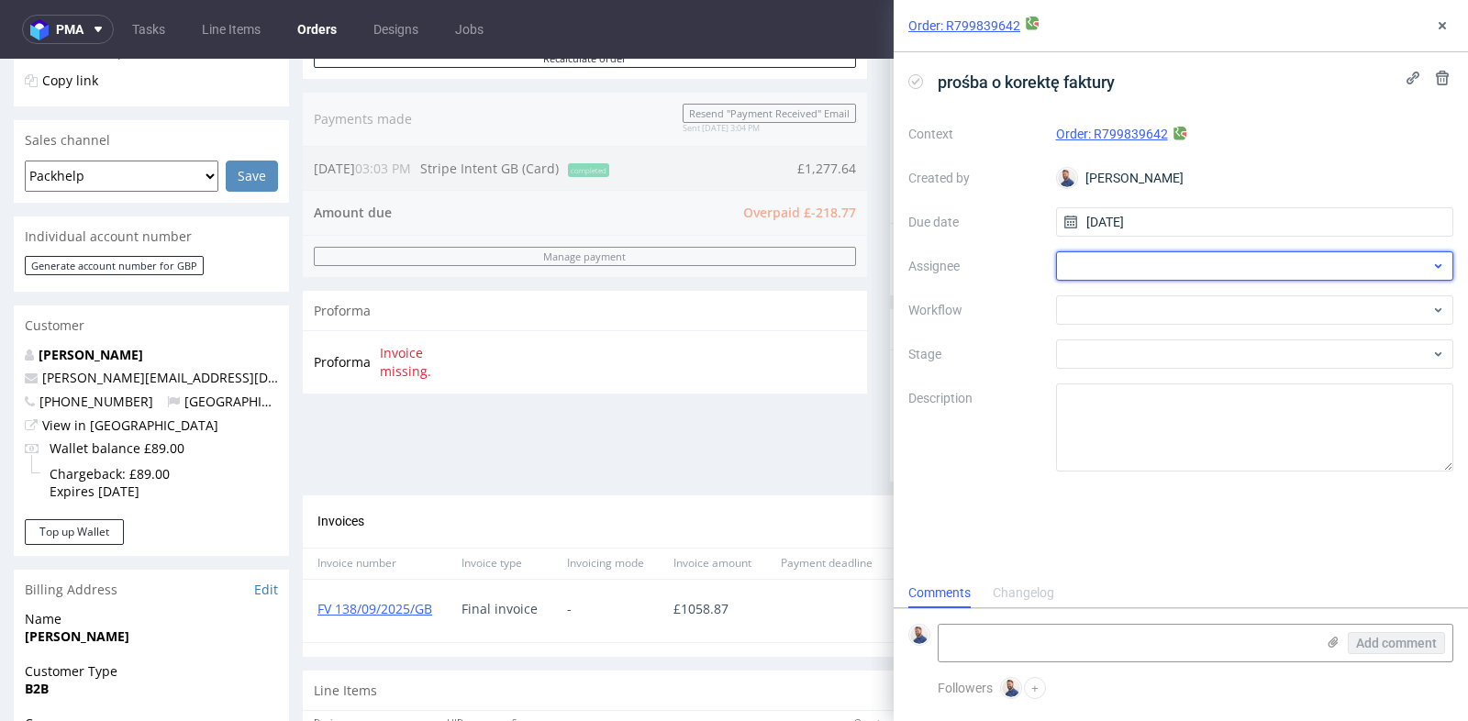
click at [1351, 270] on div at bounding box center [1255, 265] width 398 height 29
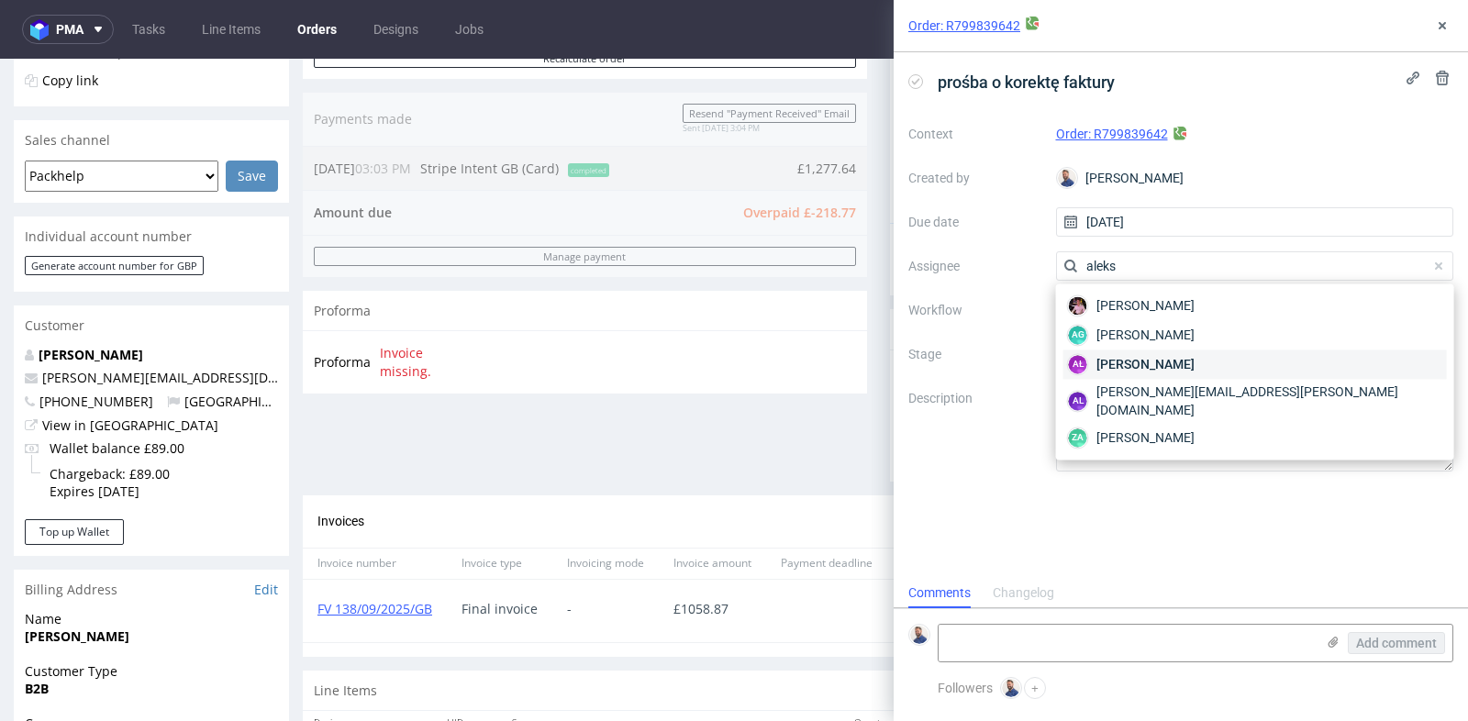
type input "aleks"
click at [1299, 350] on div "AŁ Aleksandra Łętowska" at bounding box center [1254, 364] width 383 height 29
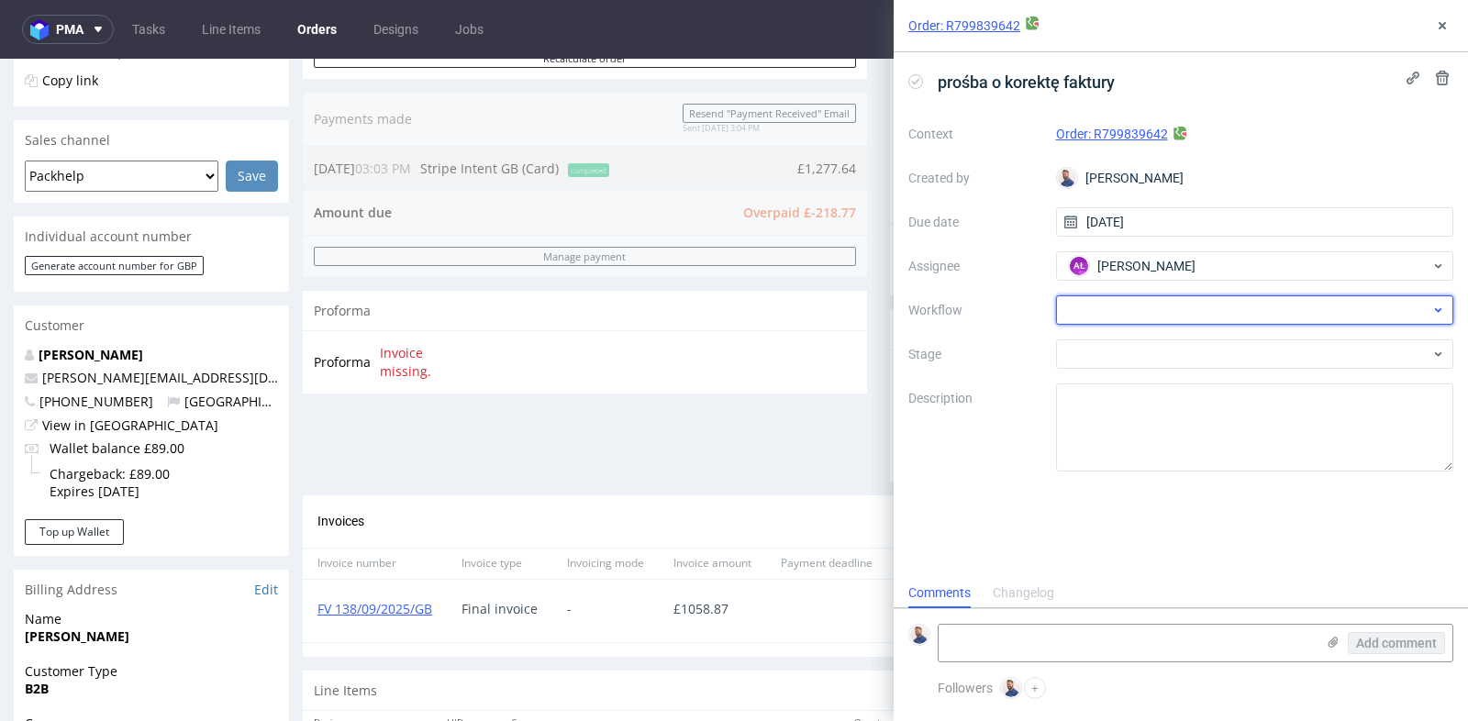
click at [1328, 312] on div at bounding box center [1255, 309] width 398 height 29
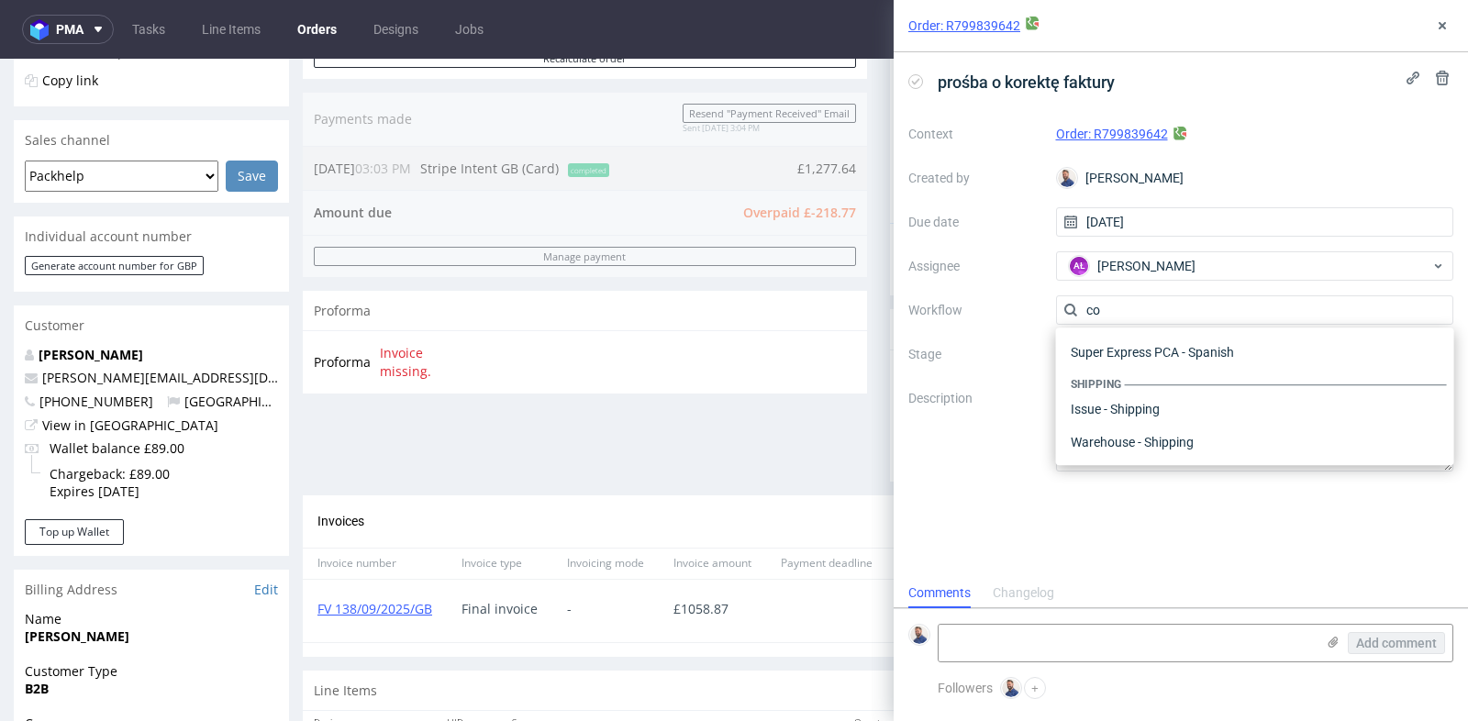
scroll to position [0, 0]
type input "co"
click at [1275, 374] on div "Finance - Invoice - Correction Invoice" at bounding box center [1254, 375] width 383 height 33
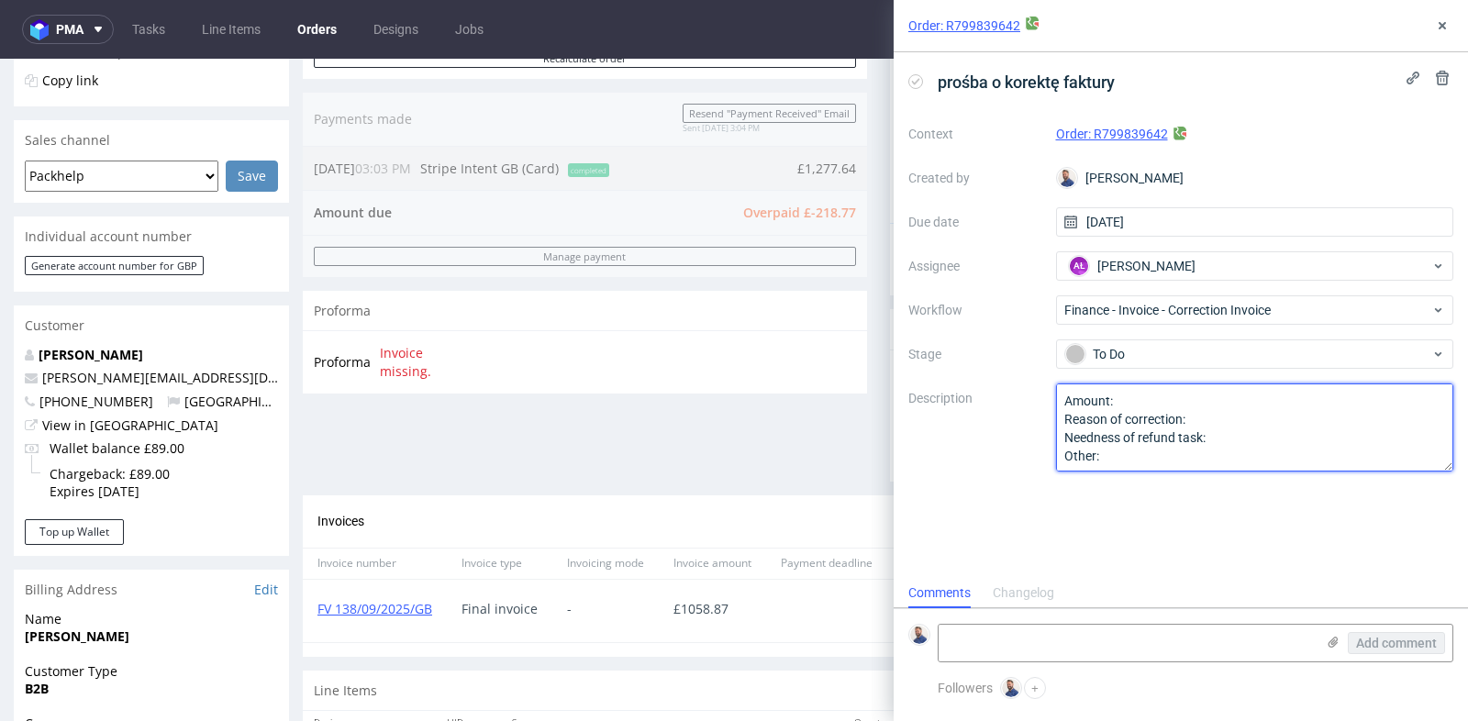
click at [1264, 403] on textarea "Amount: Reason of correction: Needness of refund task: Other:" at bounding box center [1255, 427] width 398 height 88
click at [1286, 419] on textarea "Amount: 1277.64- Reason of correction: Needness of refund task: Other:" at bounding box center [1255, 427] width 398 height 88
click at [1293, 435] on textarea "Amount: 1277.64- Reason of correction: Needness of refund task: Other:" at bounding box center [1255, 427] width 398 height 88
type textarea "Amount: 1277.64 - 182.31 Reason of correction: refund Needness of refund task: …"
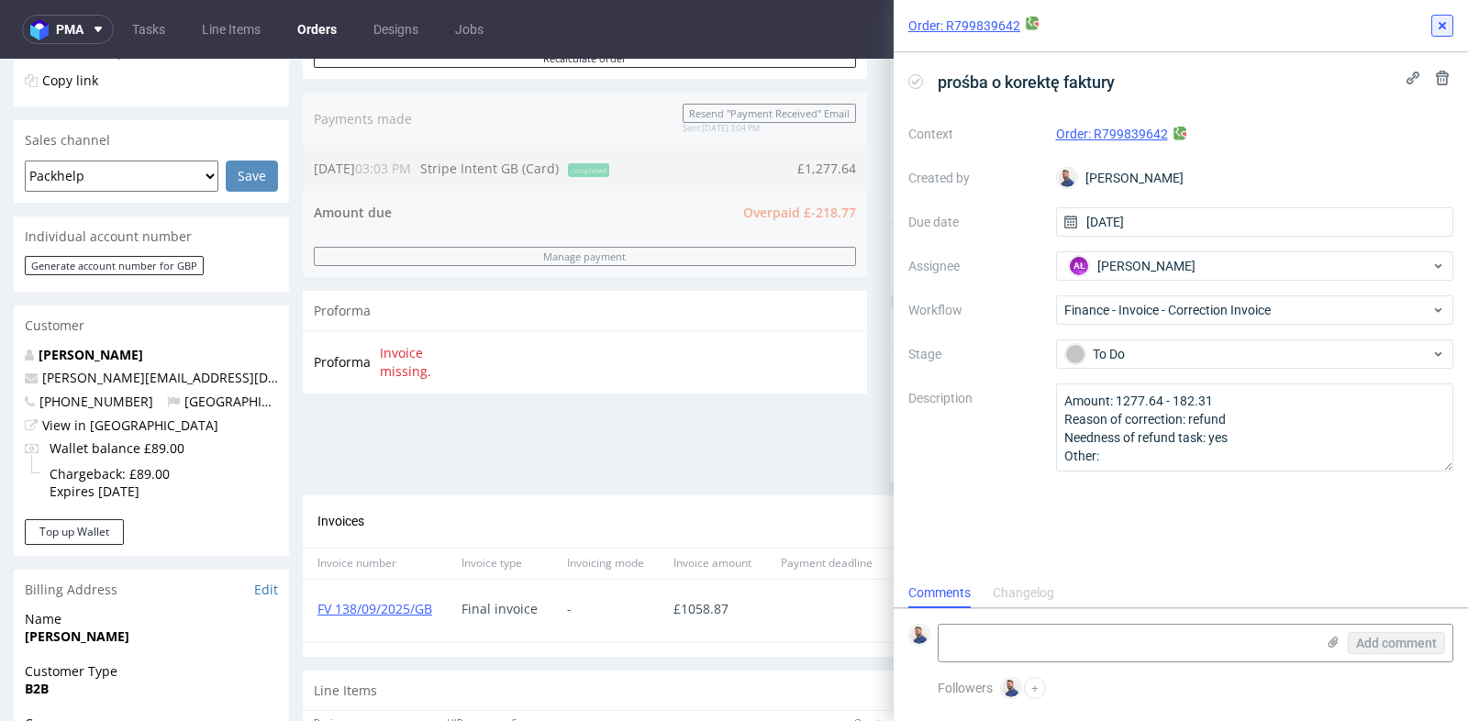
click at [1444, 22] on use at bounding box center [1441, 25] width 7 height 7
